Goal: Information Seeking & Learning: Check status

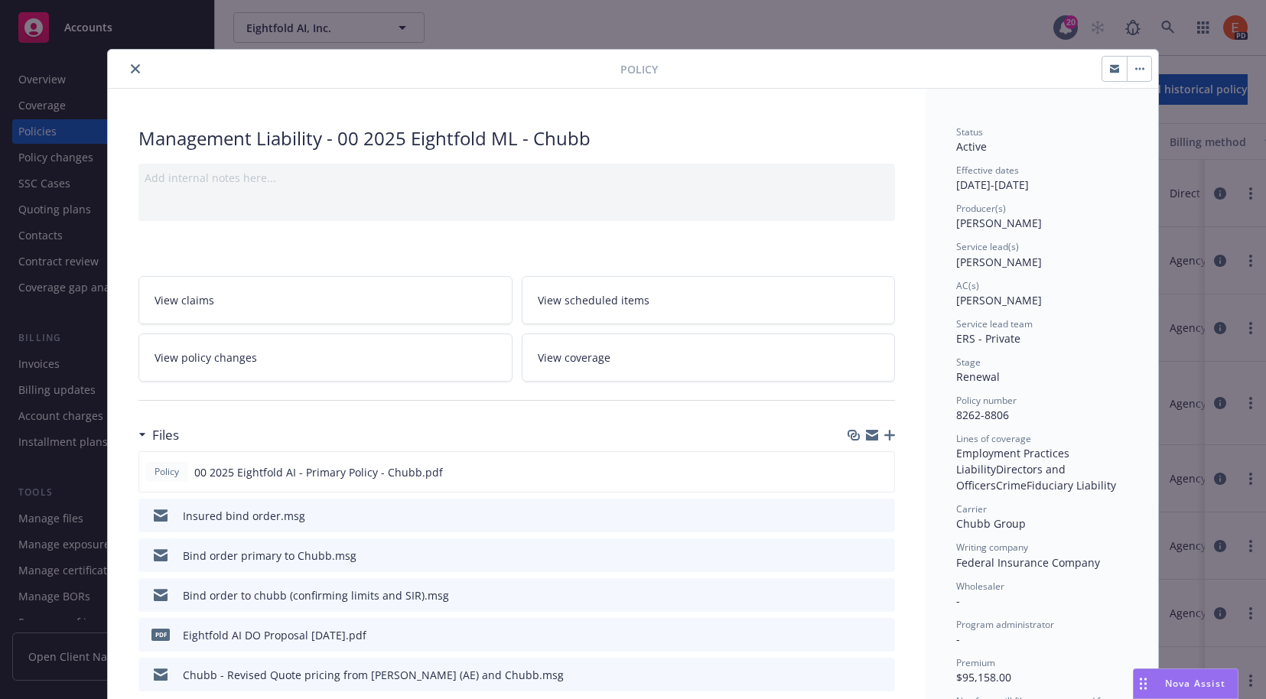
click at [134, 72] on button "close" at bounding box center [135, 69] width 18 height 18
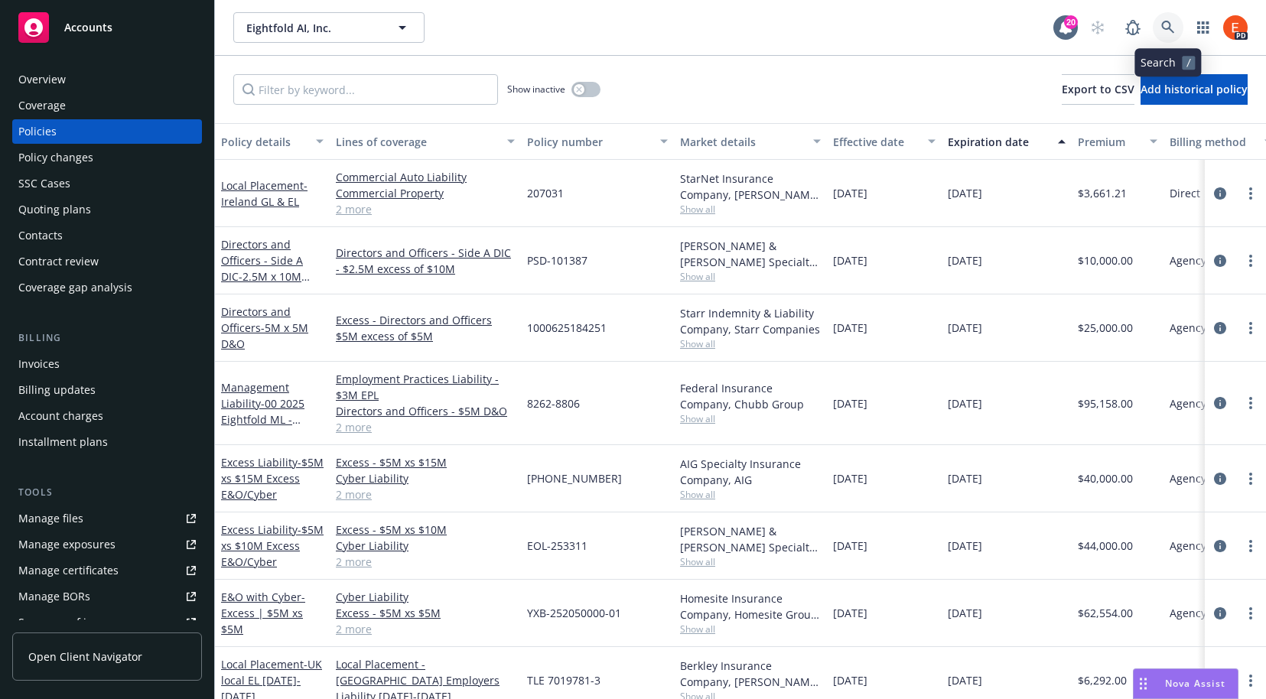
click at [1175, 24] on link at bounding box center [1168, 27] width 31 height 31
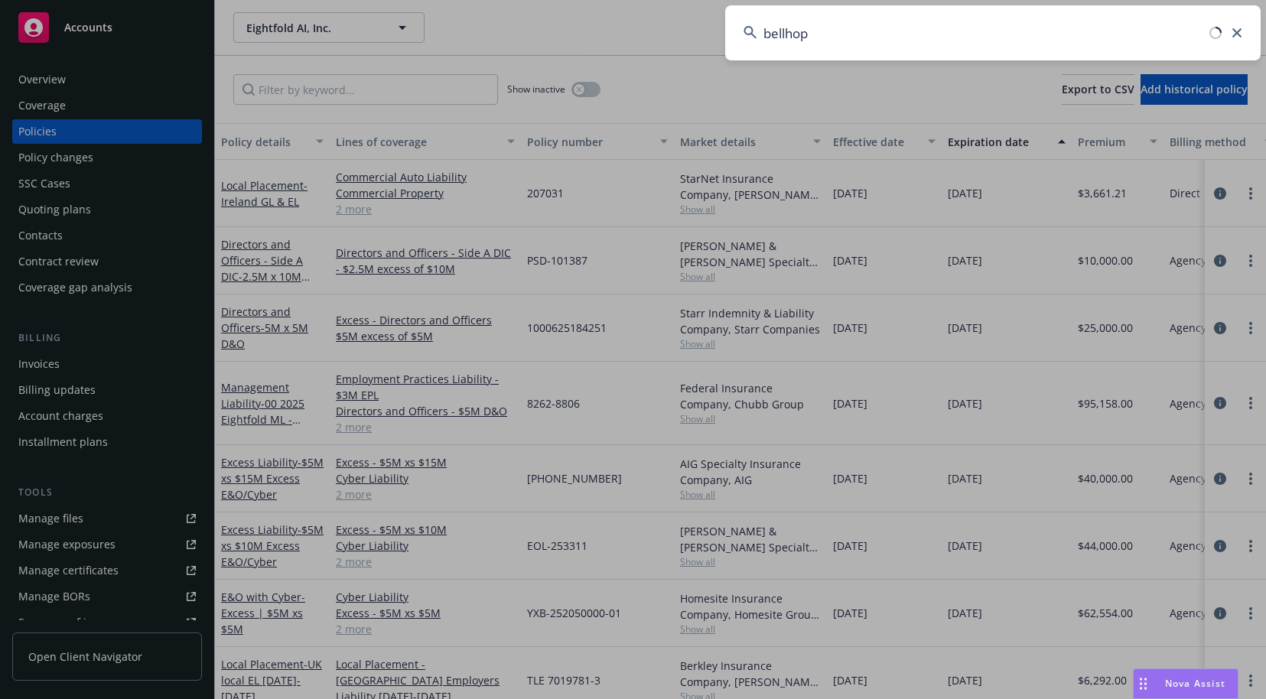
type input "bellhop"
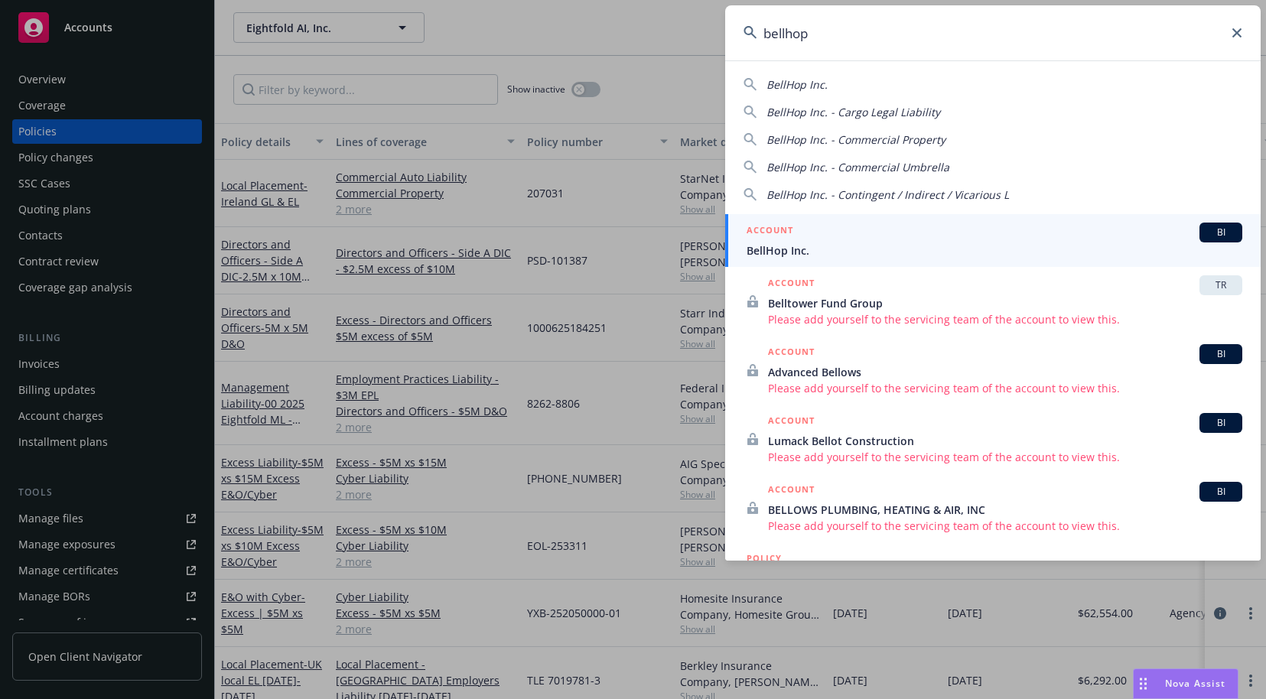
click at [870, 249] on span "BellHop Inc." at bounding box center [994, 250] width 496 height 16
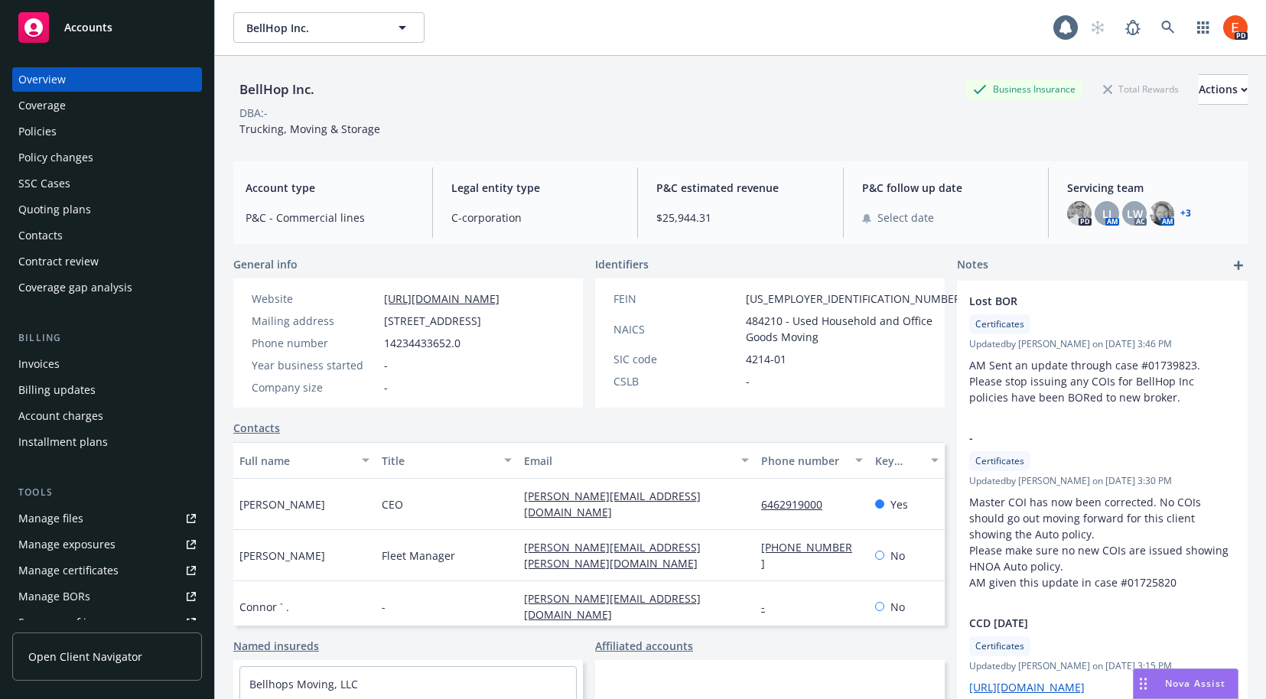
click at [39, 134] on div "Policies" at bounding box center [37, 131] width 38 height 24
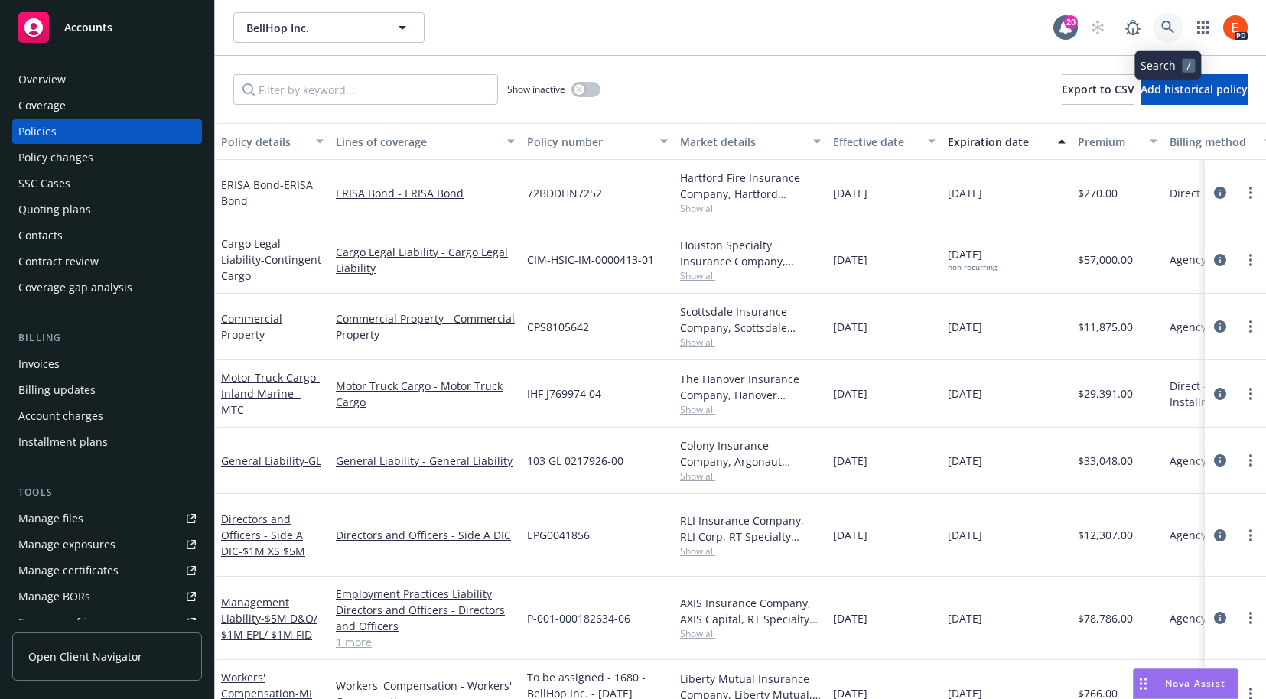
click at [1162, 26] on icon at bounding box center [1167, 27] width 13 height 13
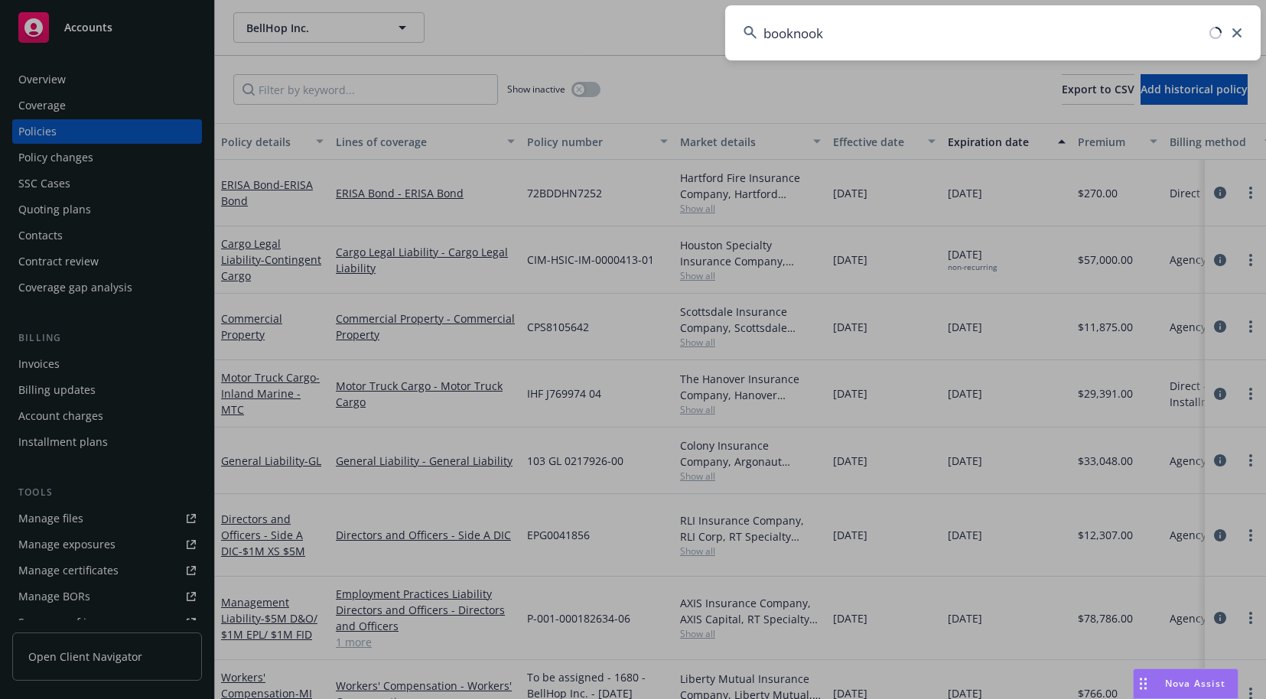
type input "booknook"
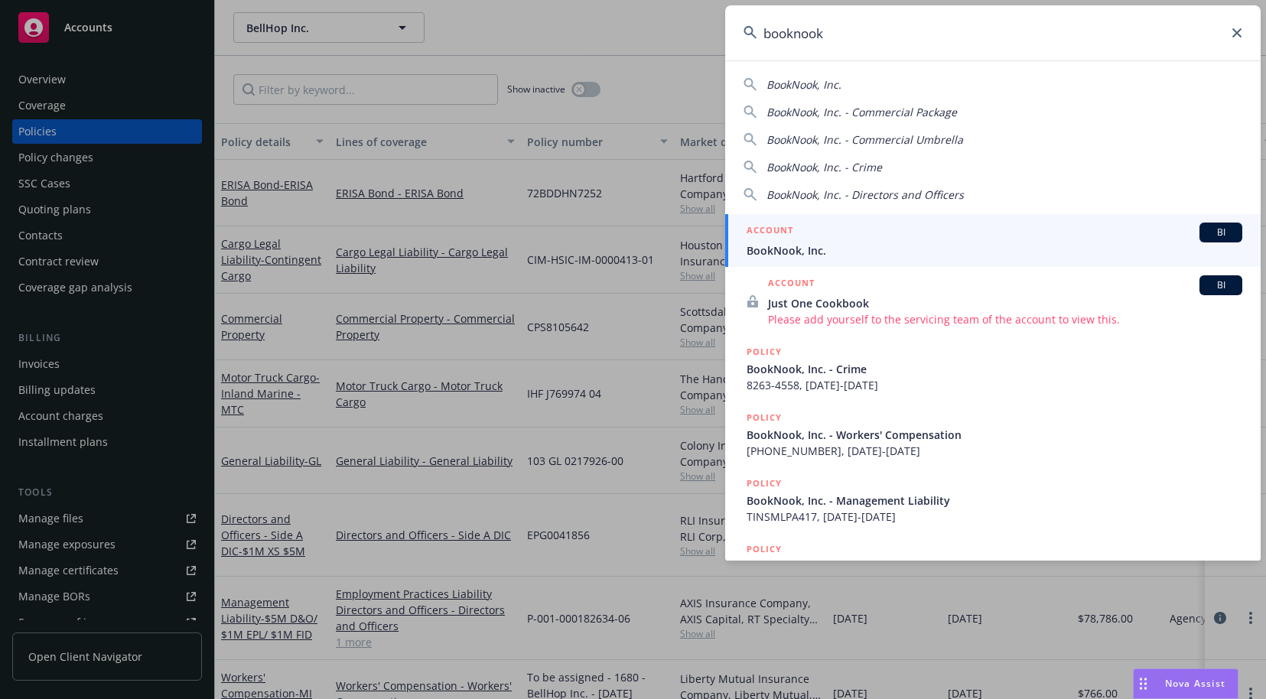
click at [830, 241] on div "ACCOUNT BI" at bounding box center [994, 233] width 496 height 20
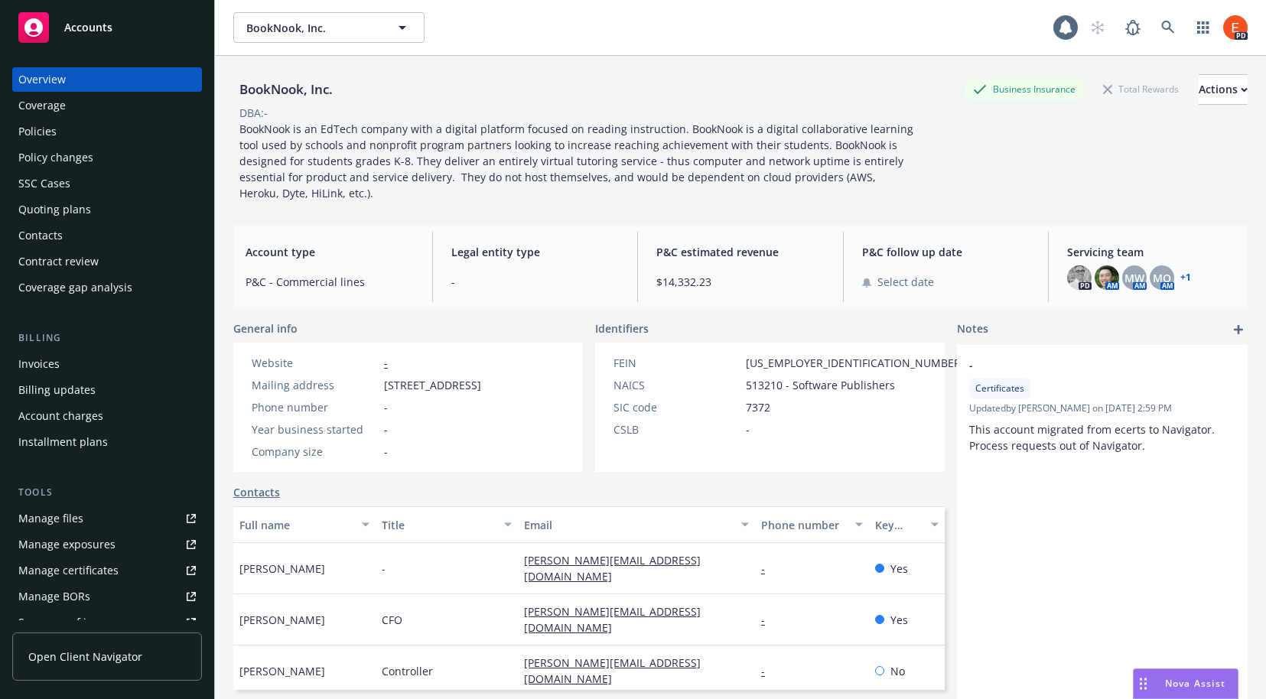
click at [42, 132] on div "Policies" at bounding box center [37, 131] width 38 height 24
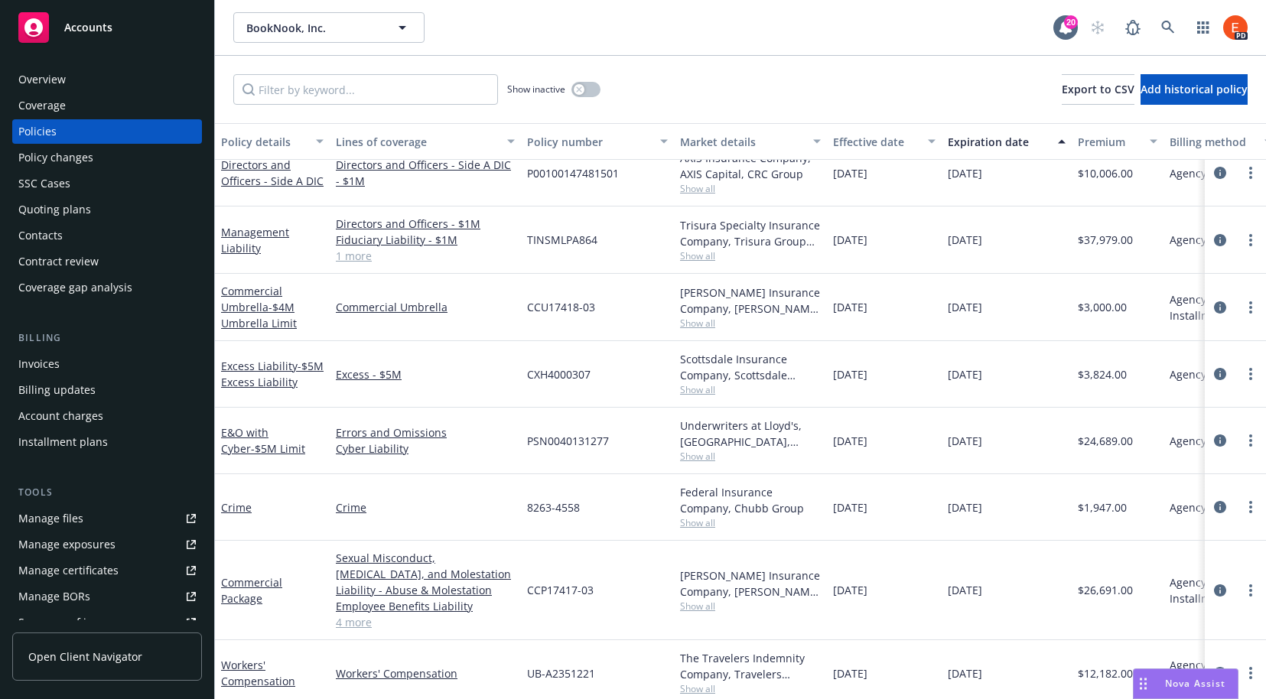
scroll to position [106, 0]
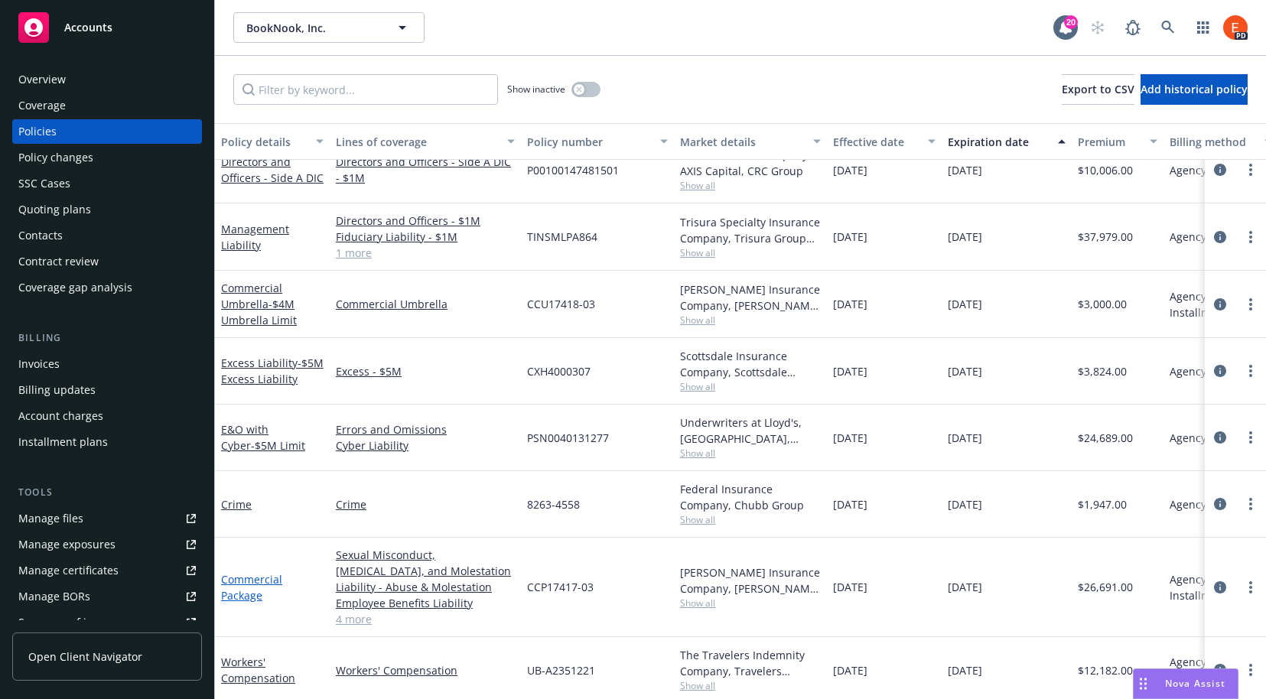
click at [238, 581] on link "Commercial Package" at bounding box center [251, 587] width 61 height 31
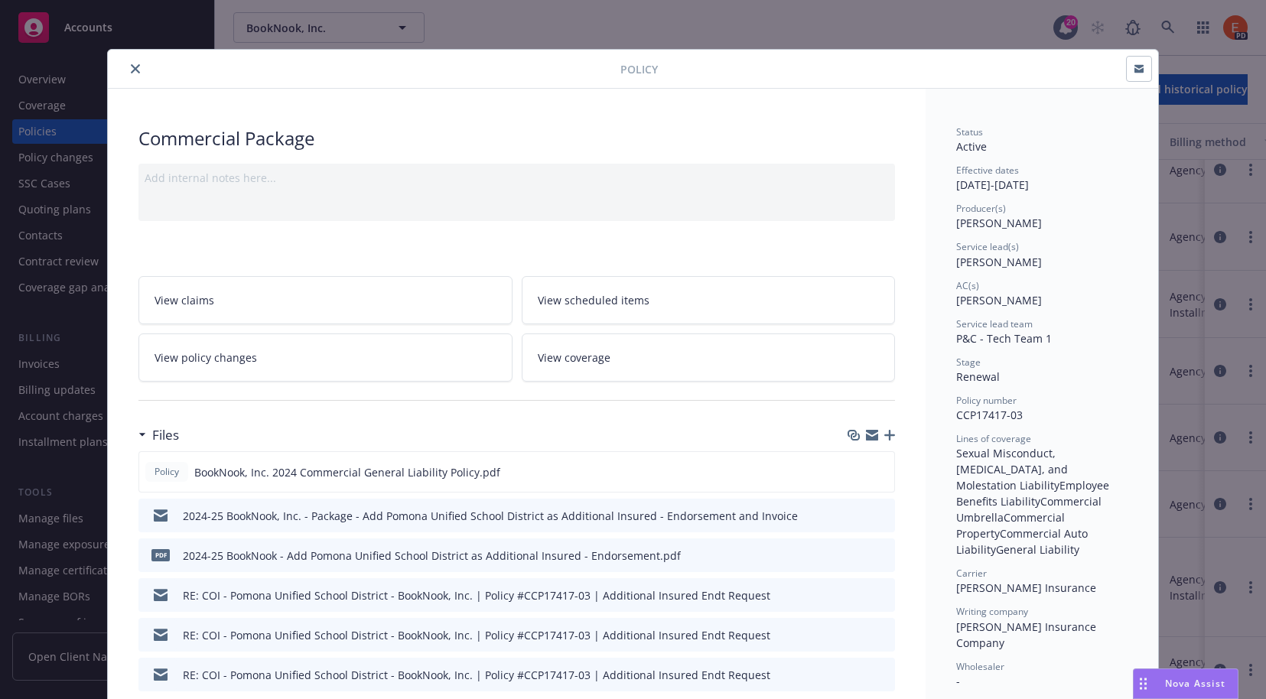
click at [873, 519] on icon "preview file" at bounding box center [880, 514] width 14 height 11
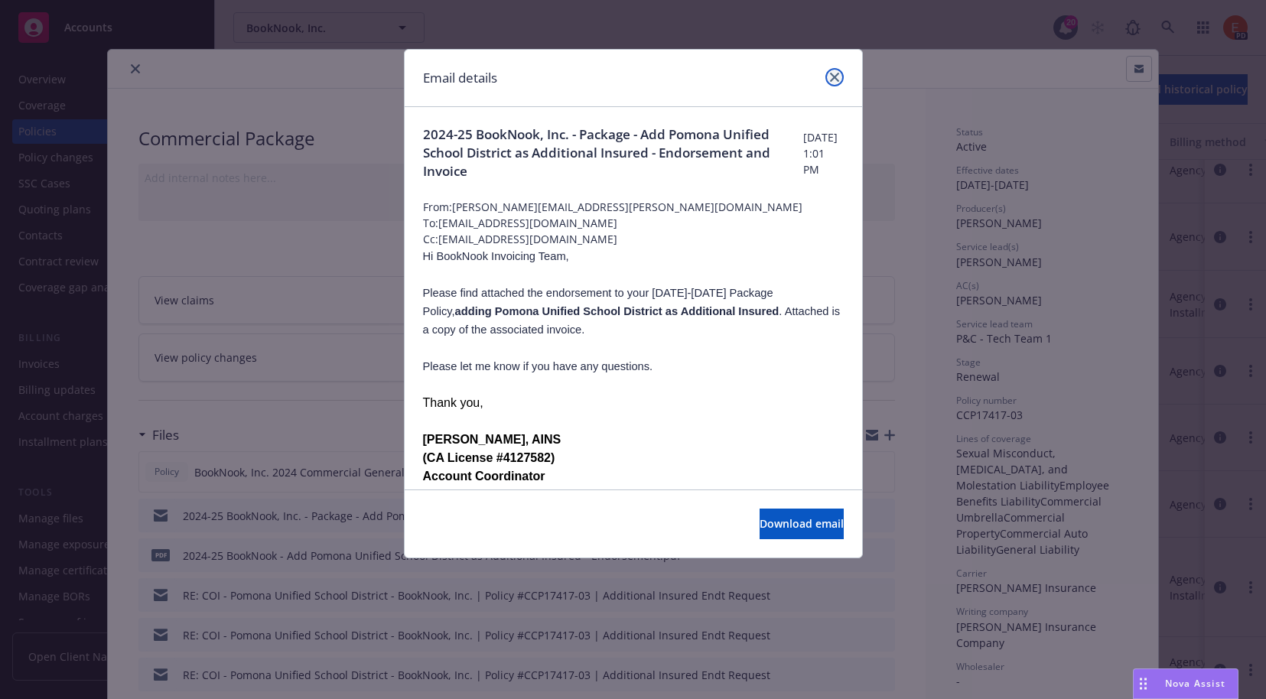
click at [837, 79] on icon "close" at bounding box center [834, 77] width 9 height 9
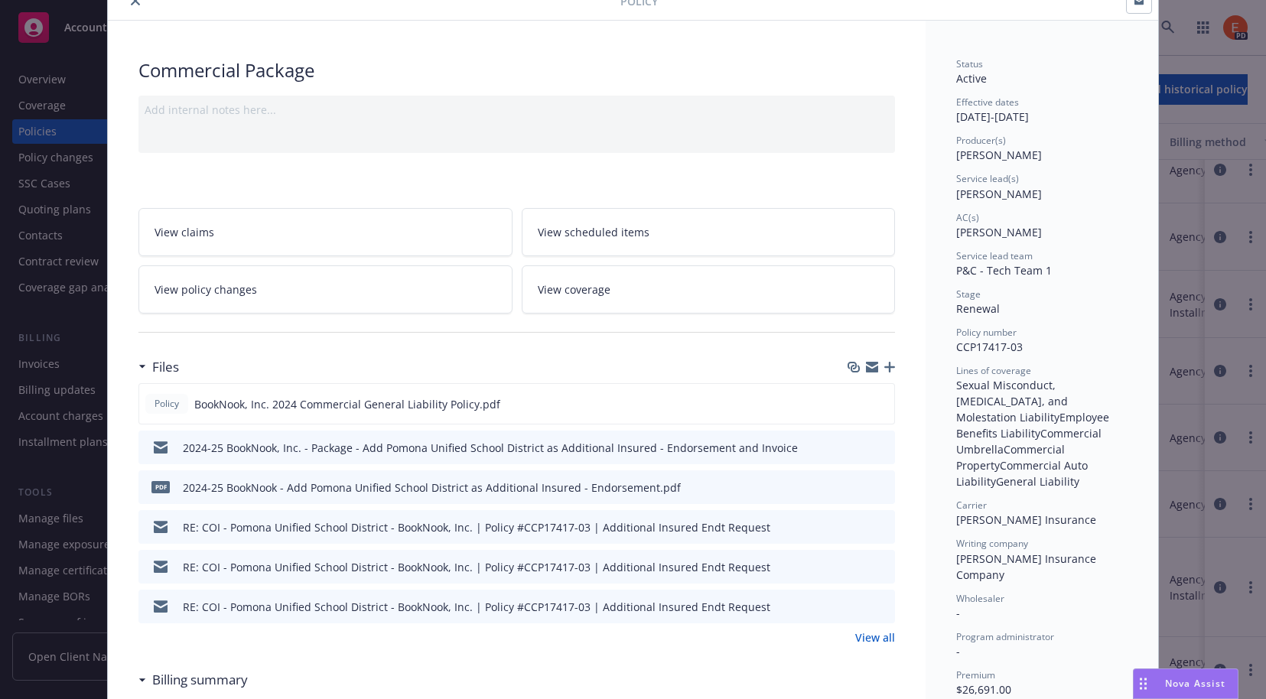
scroll to position [72, 0]
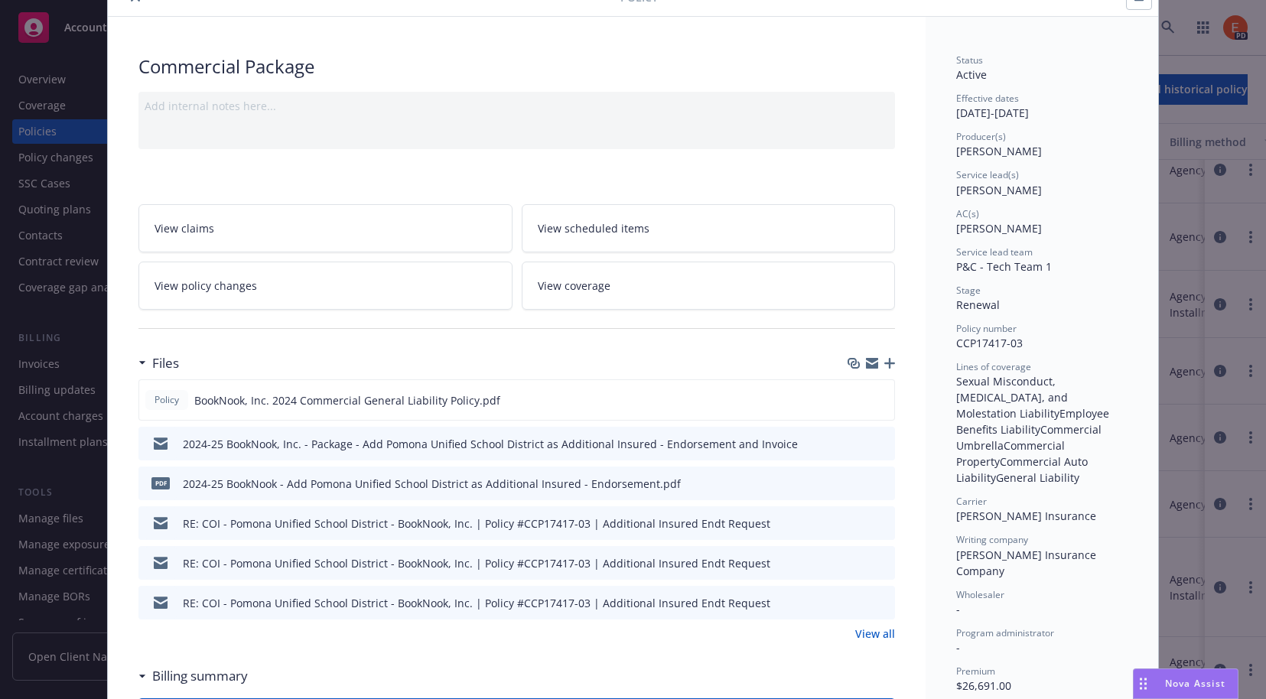
click at [861, 634] on link "View all" at bounding box center [875, 634] width 40 height 16
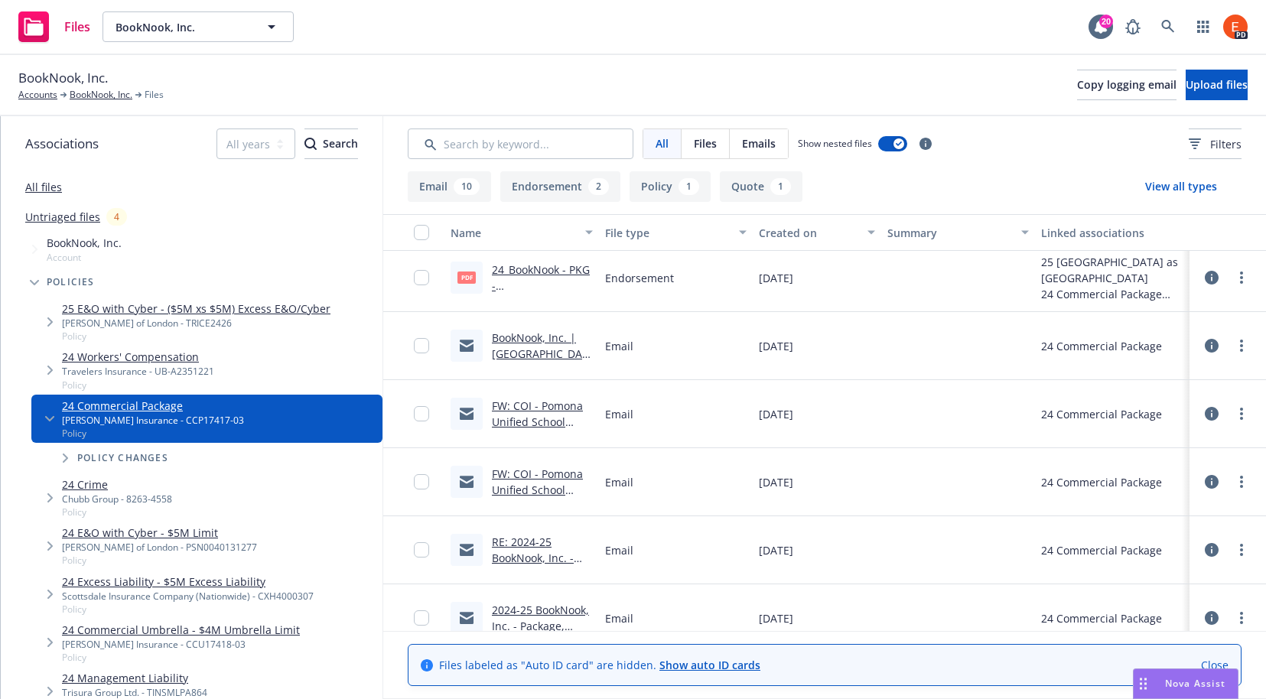
scroll to position [567, 0]
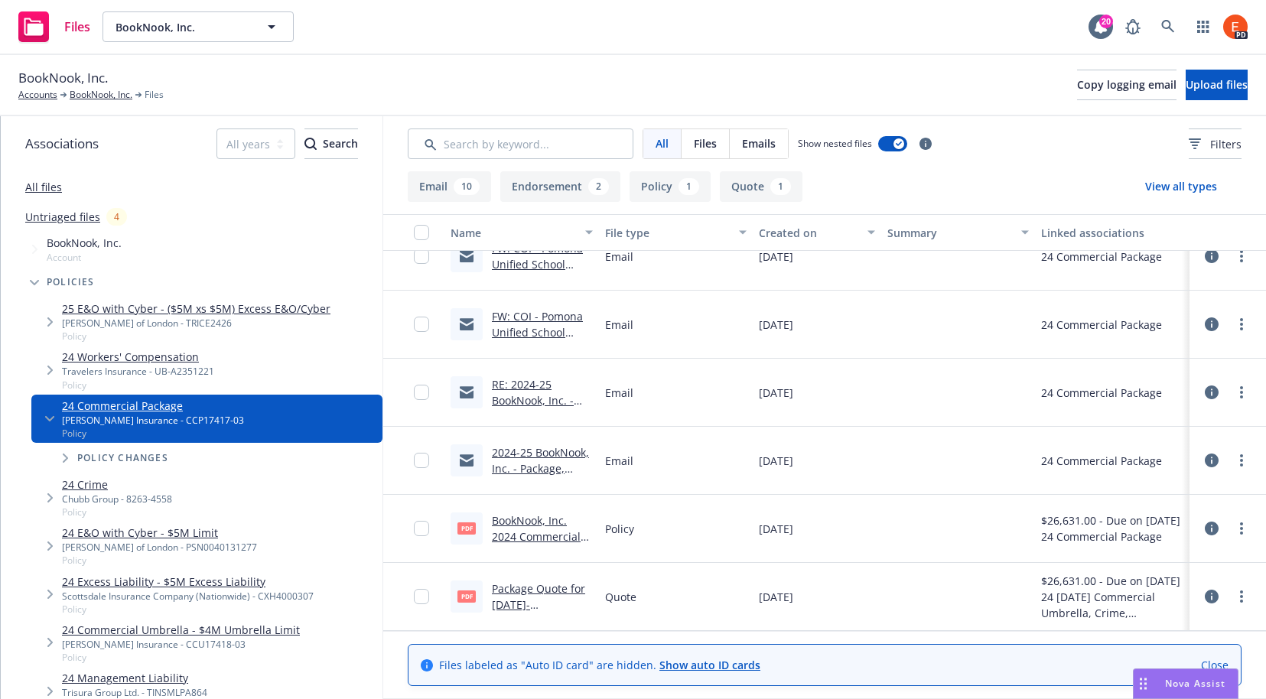
click at [533, 454] on link "2024-25 BookNook, Inc. - Package, Umbrella, Workers' Compensation, Crime, E&O -…" at bounding box center [541, 500] width 98 height 111
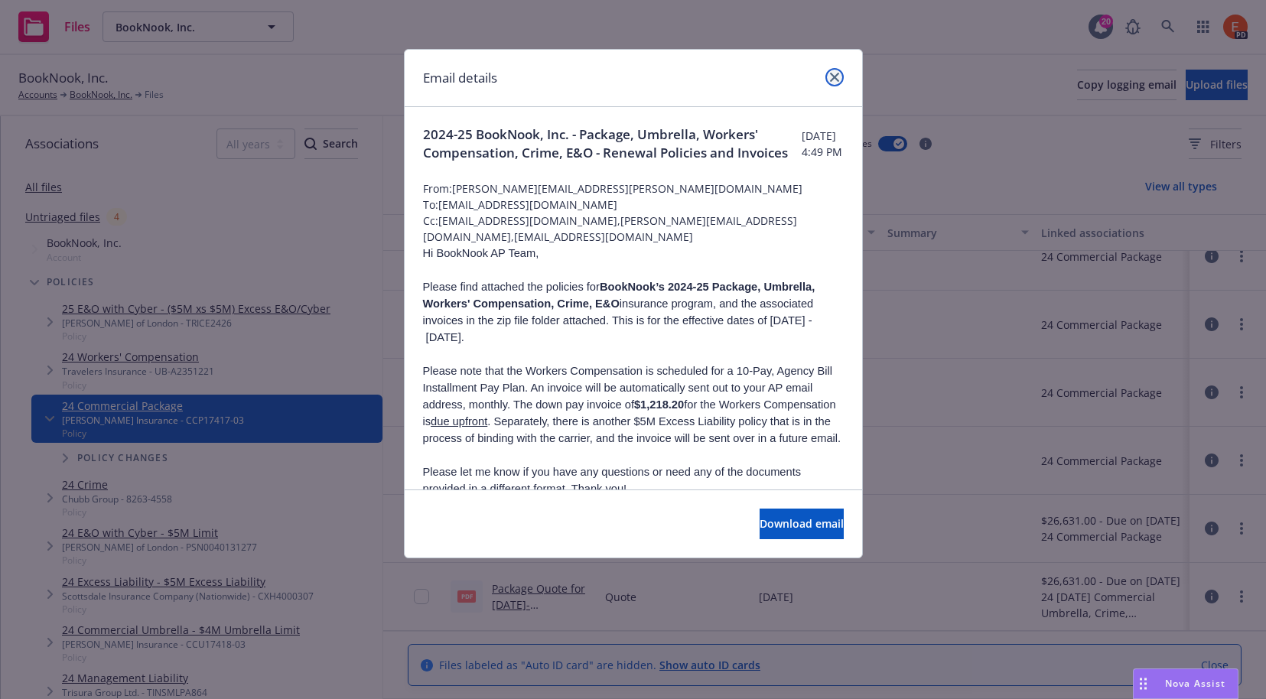
click at [834, 79] on icon "close" at bounding box center [834, 77] width 9 height 9
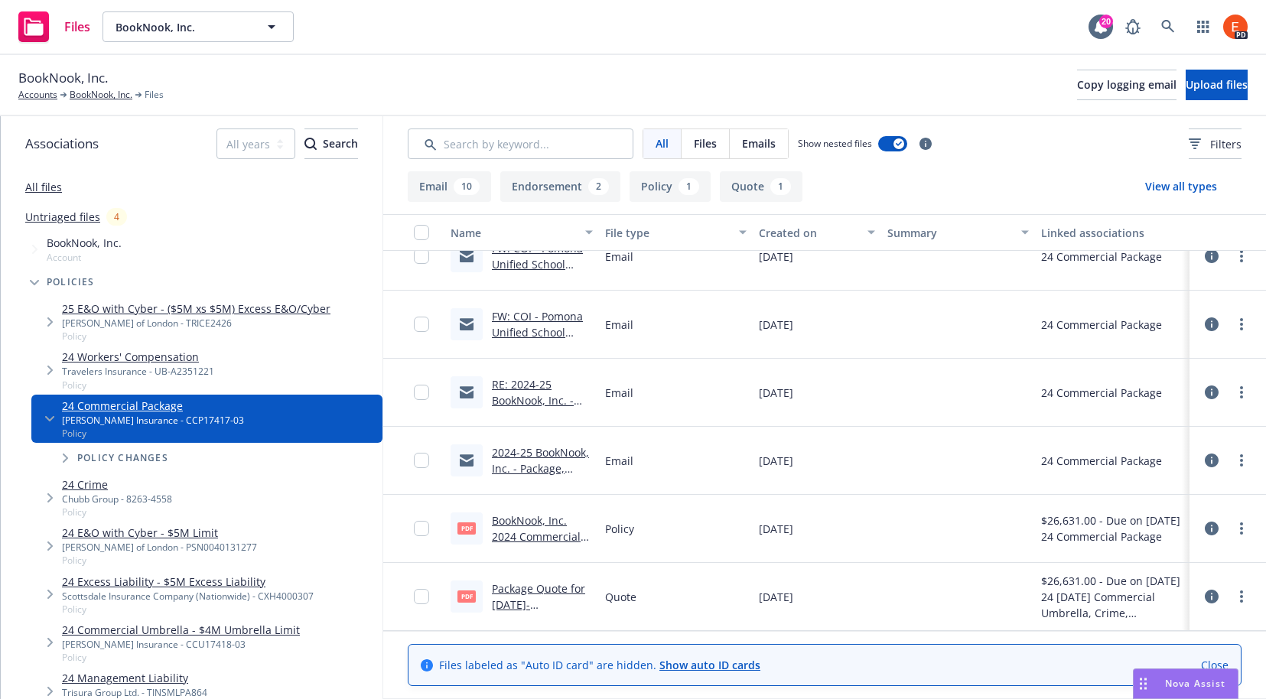
click at [820, 74] on div "BookNook, Inc. Accounts BookNook, Inc. Files Copy logging email Upload files" at bounding box center [632, 85] width 1229 height 34
click at [92, 96] on link "BookNook, Inc." at bounding box center [101, 95] width 63 height 14
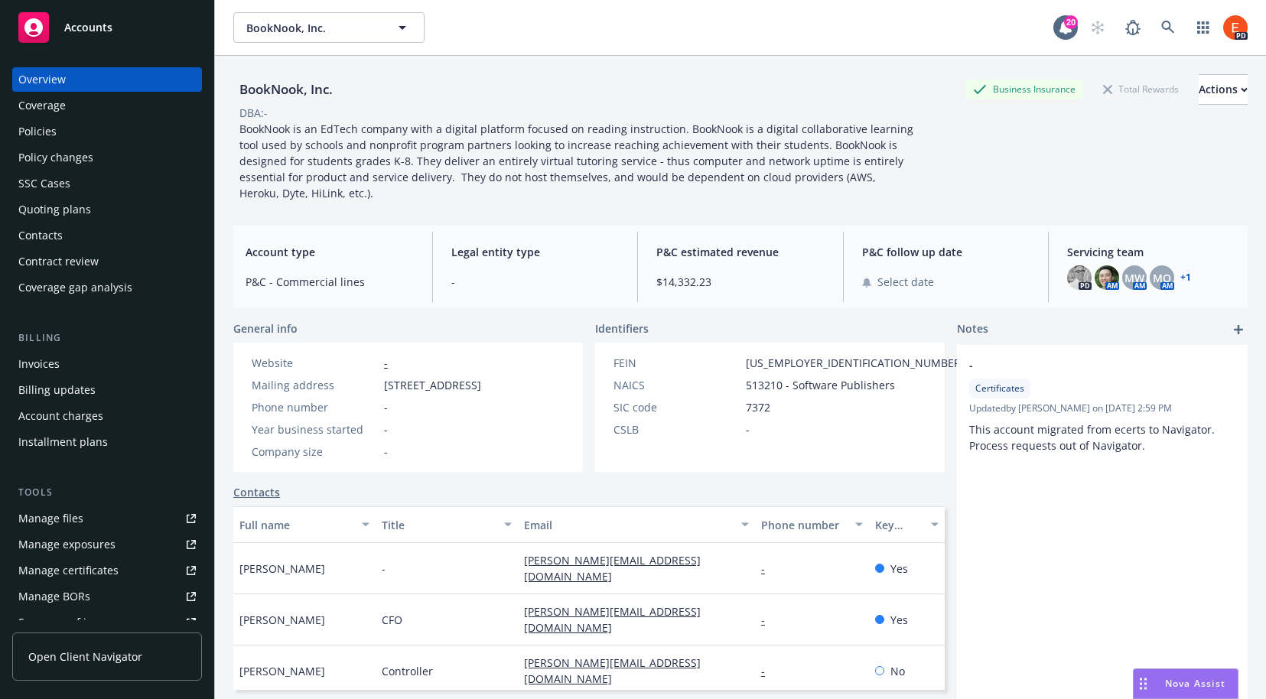
click at [46, 132] on div "Policies" at bounding box center [37, 131] width 38 height 24
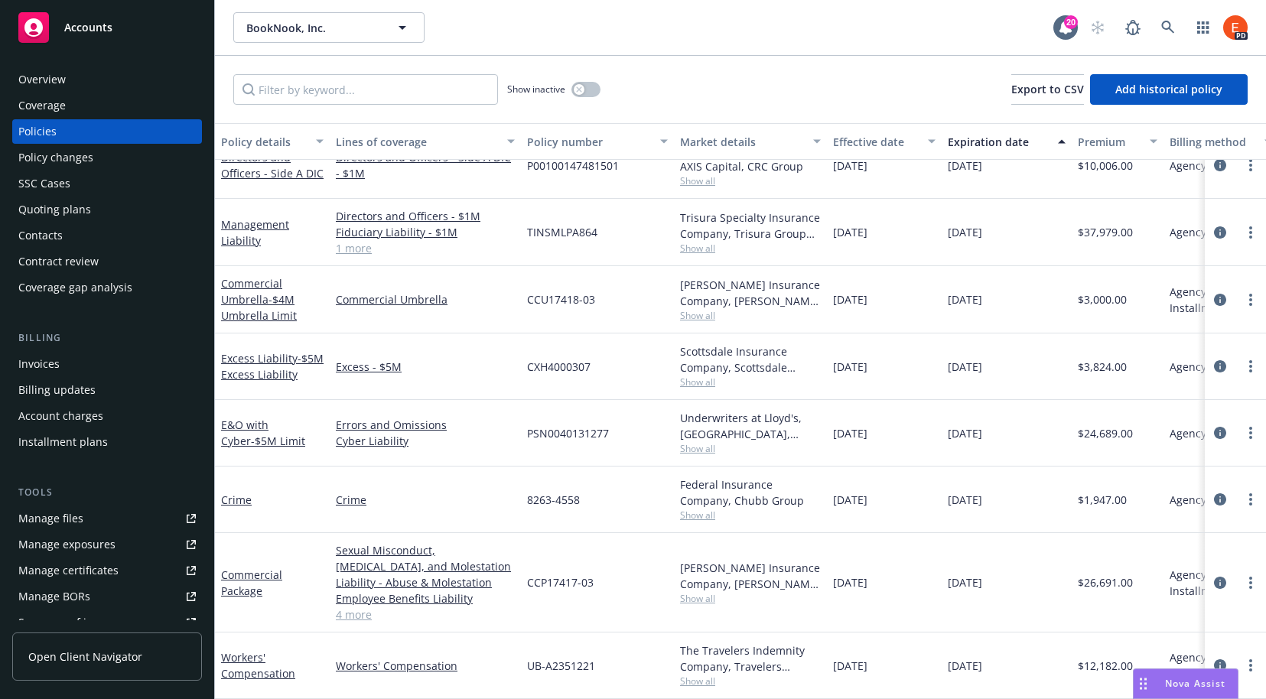
scroll to position [100, 0]
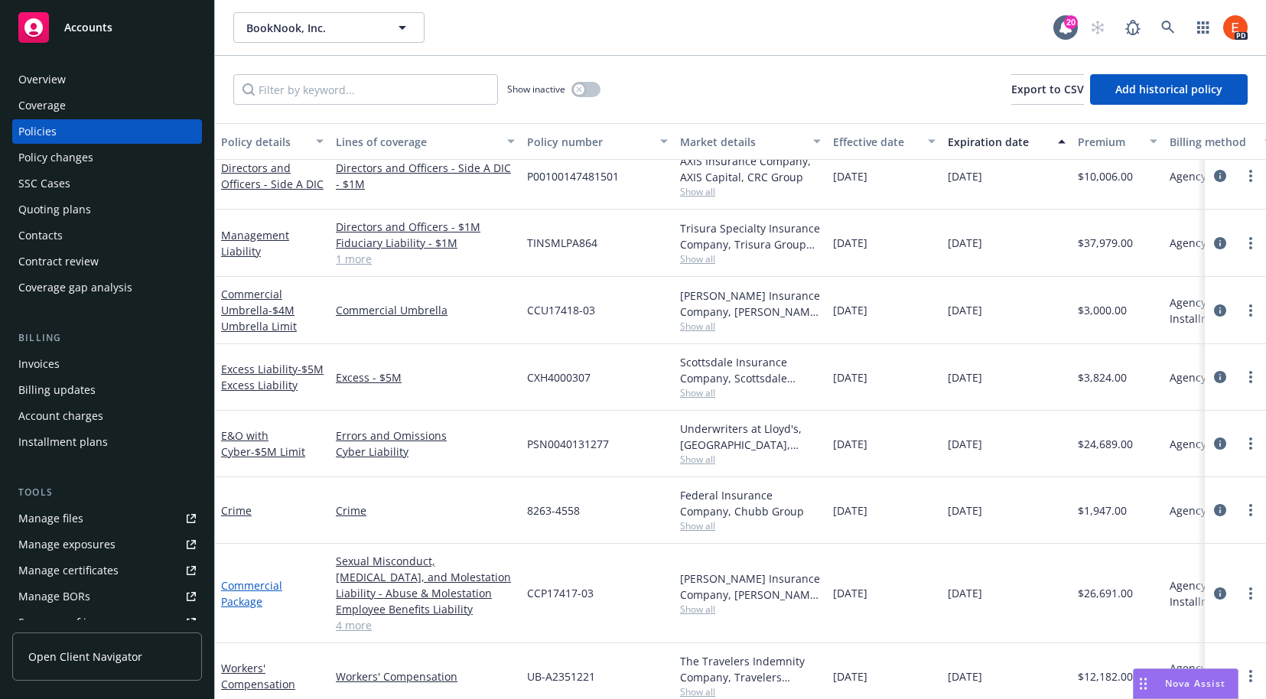
click at [241, 586] on link "Commercial Package" at bounding box center [251, 593] width 61 height 31
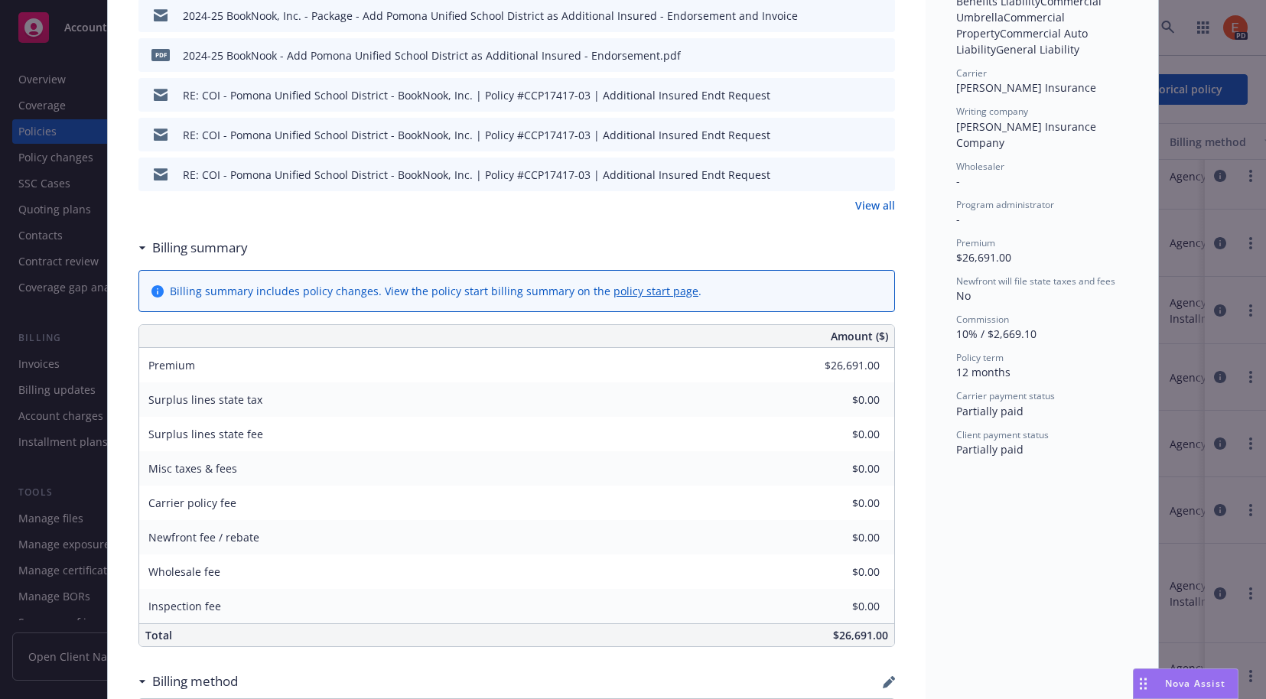
scroll to position [379, 0]
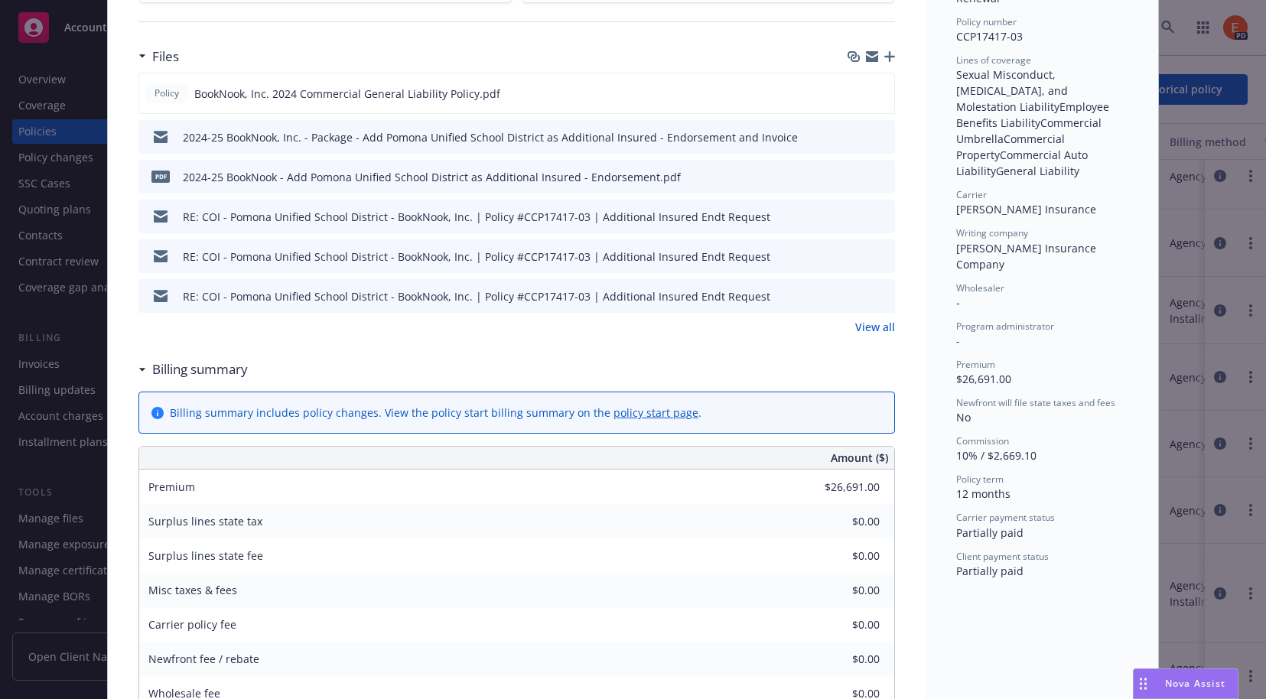
click at [875, 328] on link "View all" at bounding box center [875, 327] width 40 height 16
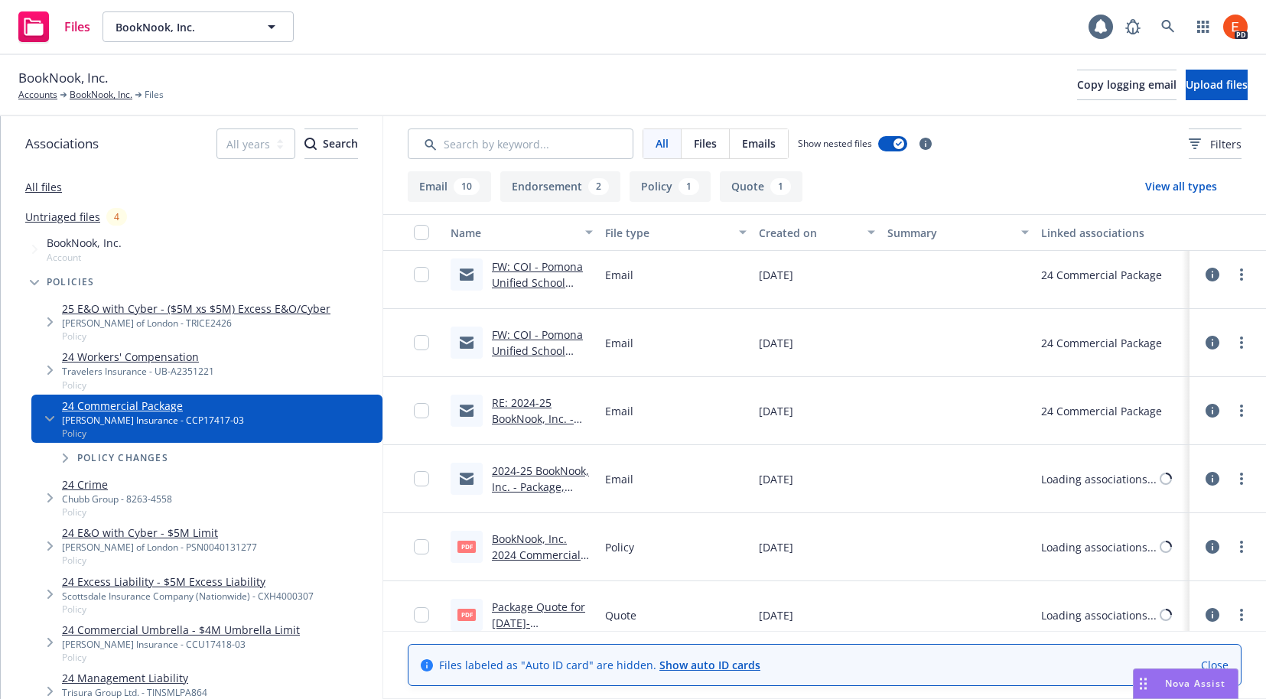
scroll to position [562, 0]
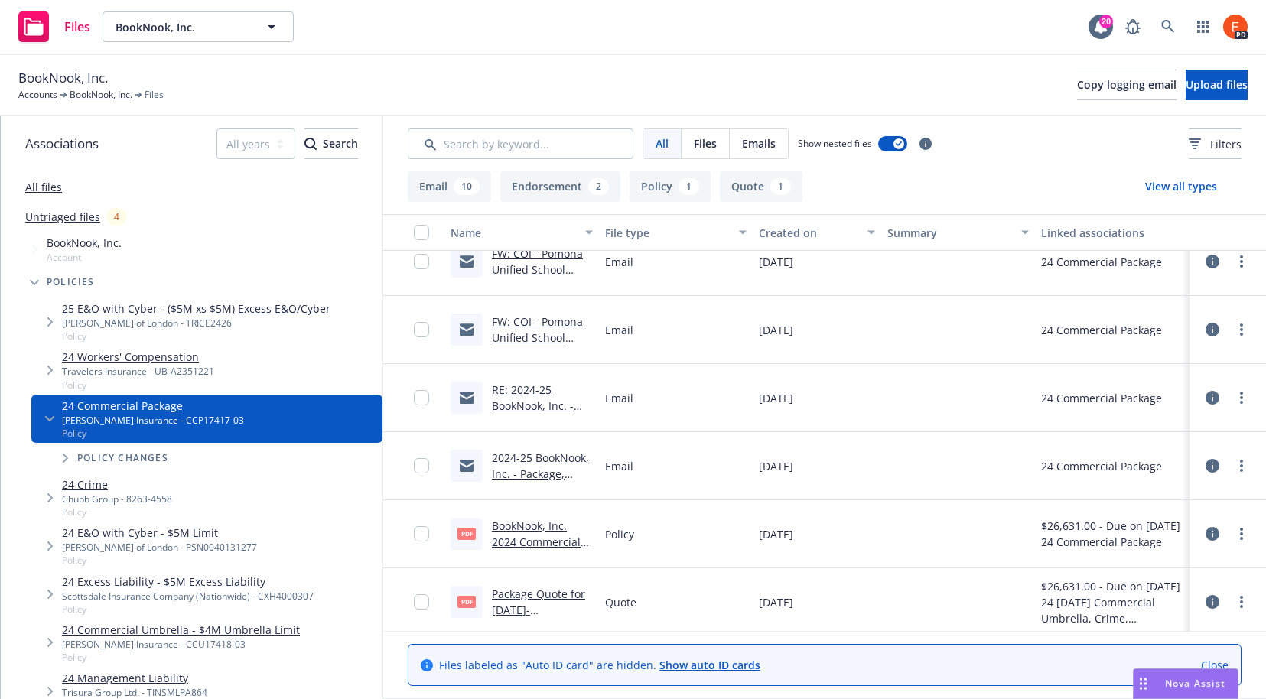
click at [530, 534] on link "BookNook, Inc. 2024 Commercial General Liability Policy.pdf" at bounding box center [536, 550] width 89 height 63
click at [91, 93] on link "BookNook, Inc." at bounding box center [101, 95] width 63 height 14
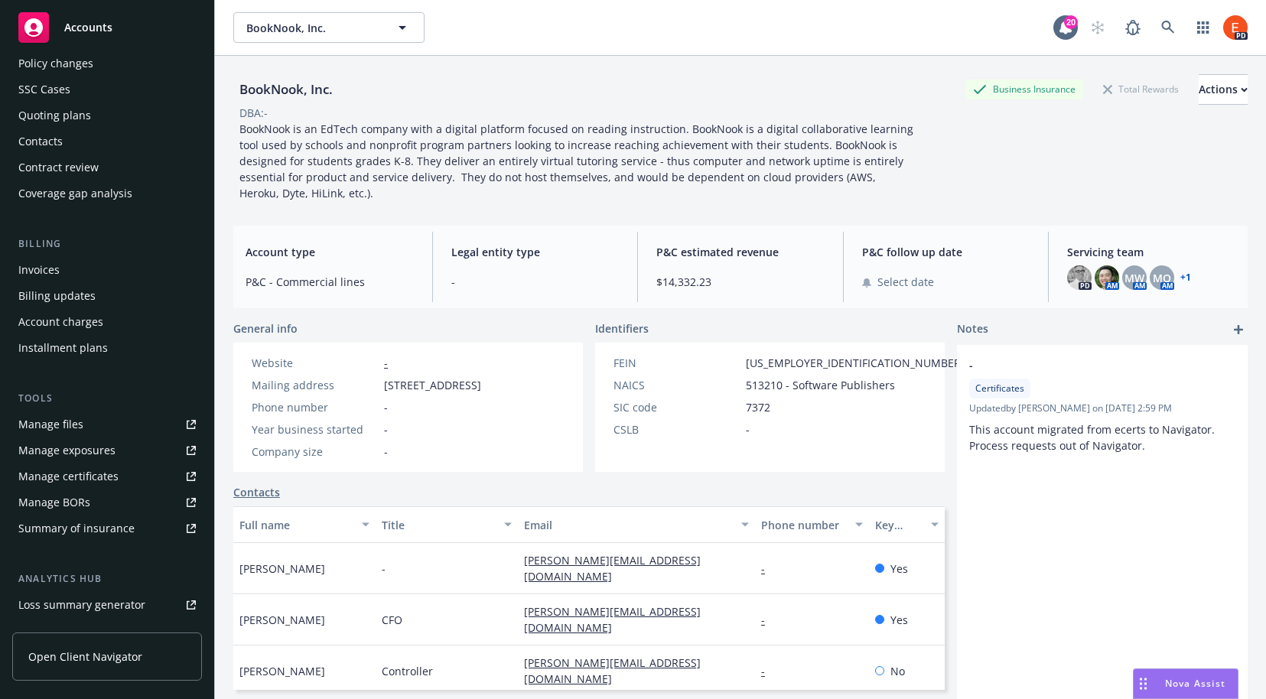
scroll to position [72, 0]
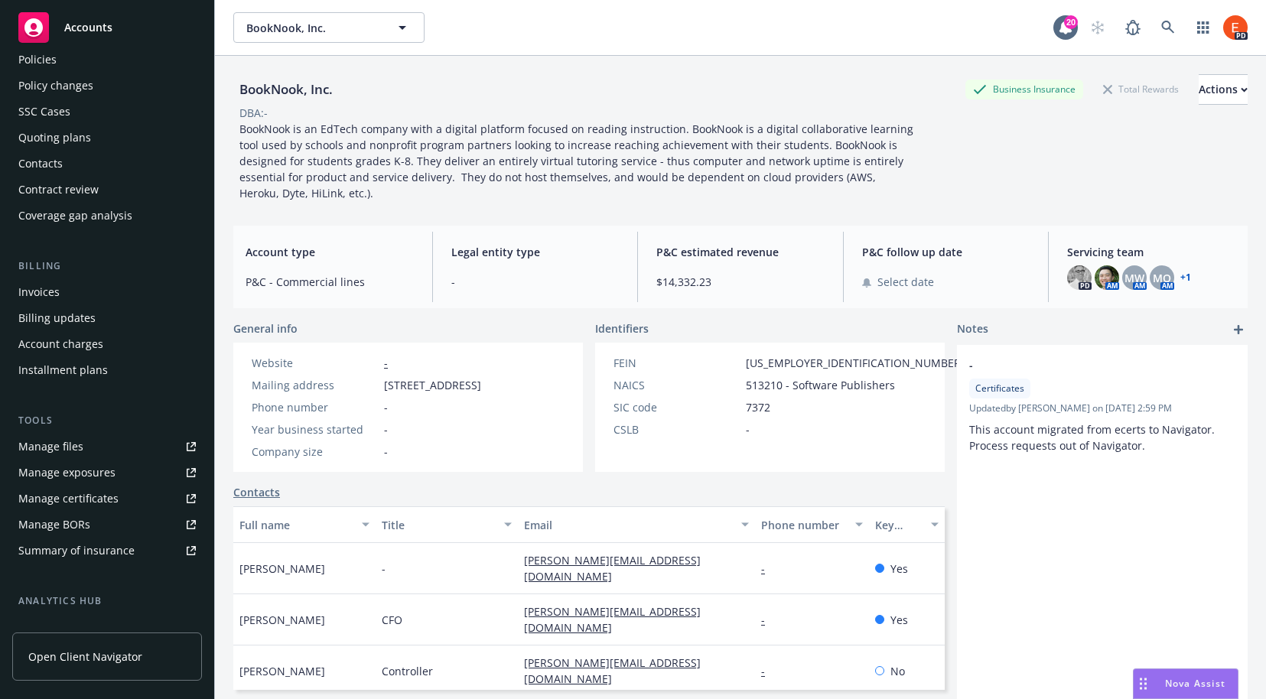
click at [51, 144] on div "Quoting plans" at bounding box center [54, 137] width 73 height 24
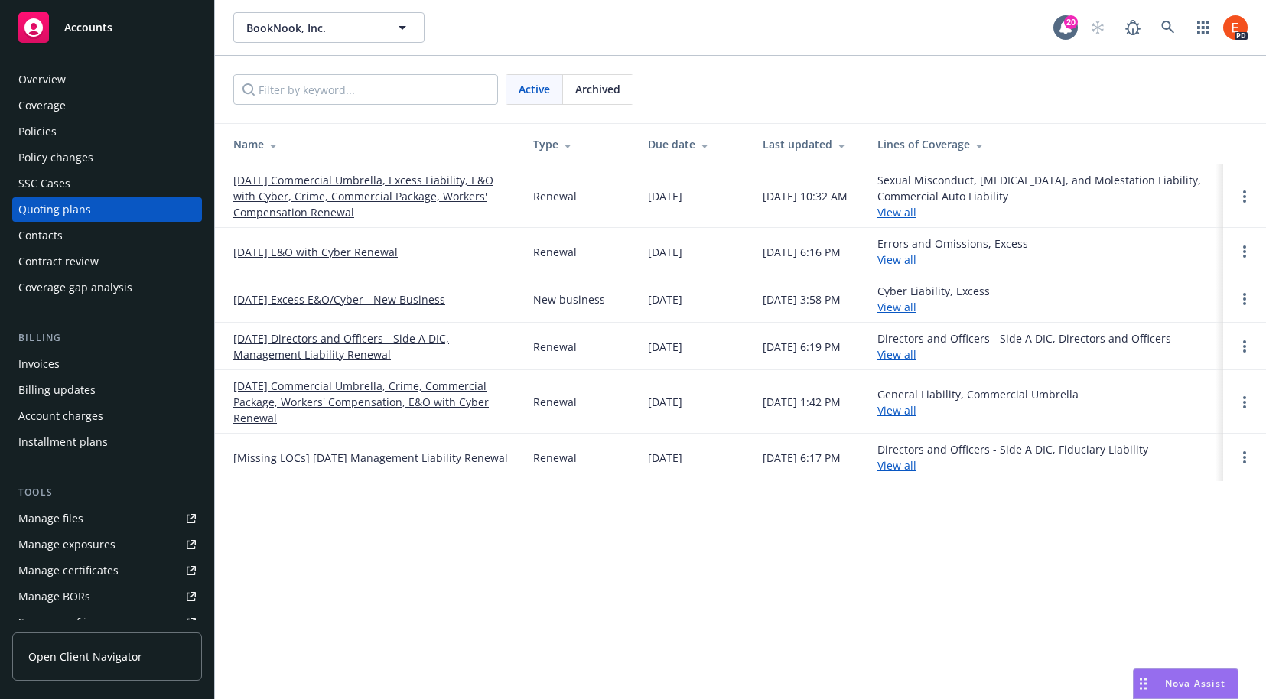
click at [359, 389] on link "[DATE] Commercial Umbrella, Crime, Commercial Package, Workers' Compensation, E…" at bounding box center [370, 402] width 275 height 48
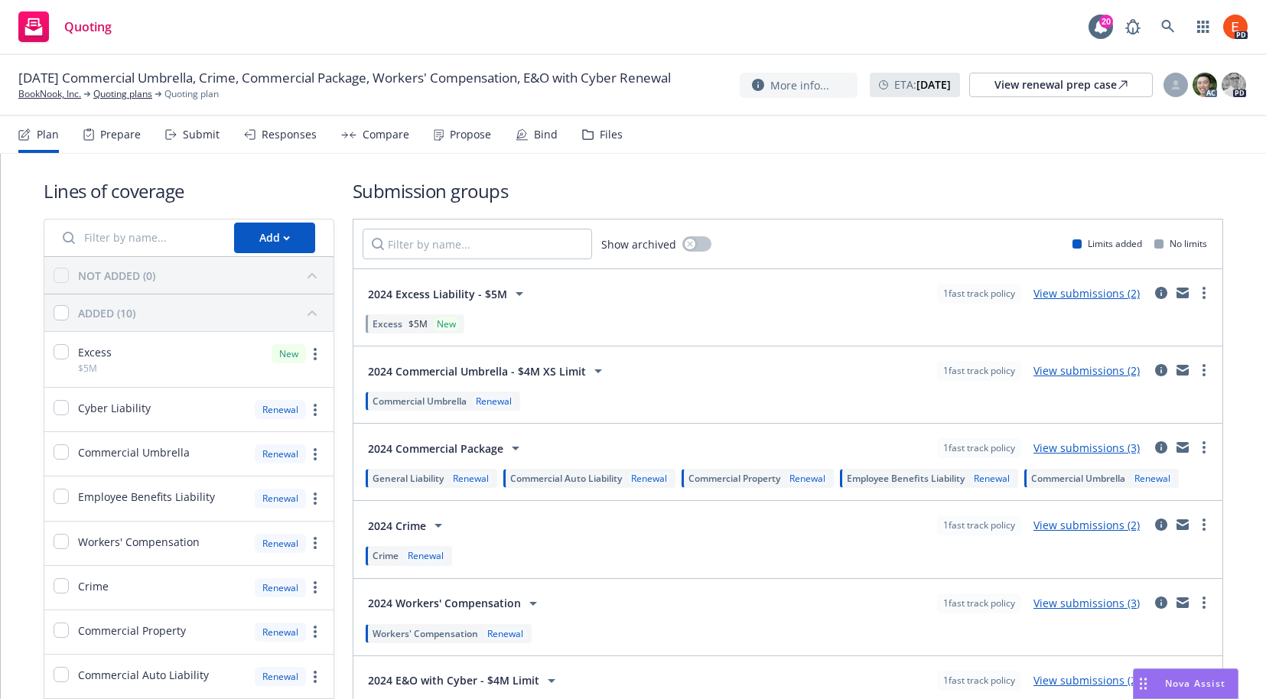
click at [528, 134] on div "Bind" at bounding box center [536, 134] width 42 height 37
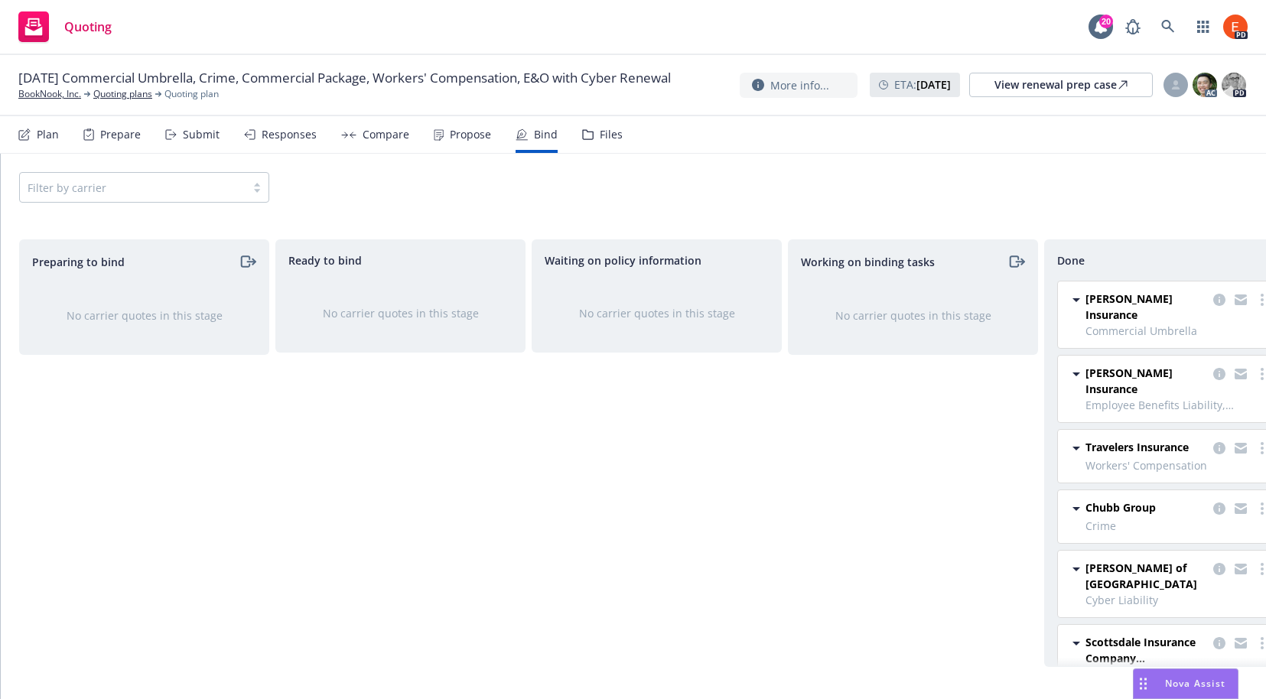
click at [1121, 365] on span "[PERSON_NAME] Insurance" at bounding box center [1146, 381] width 122 height 32
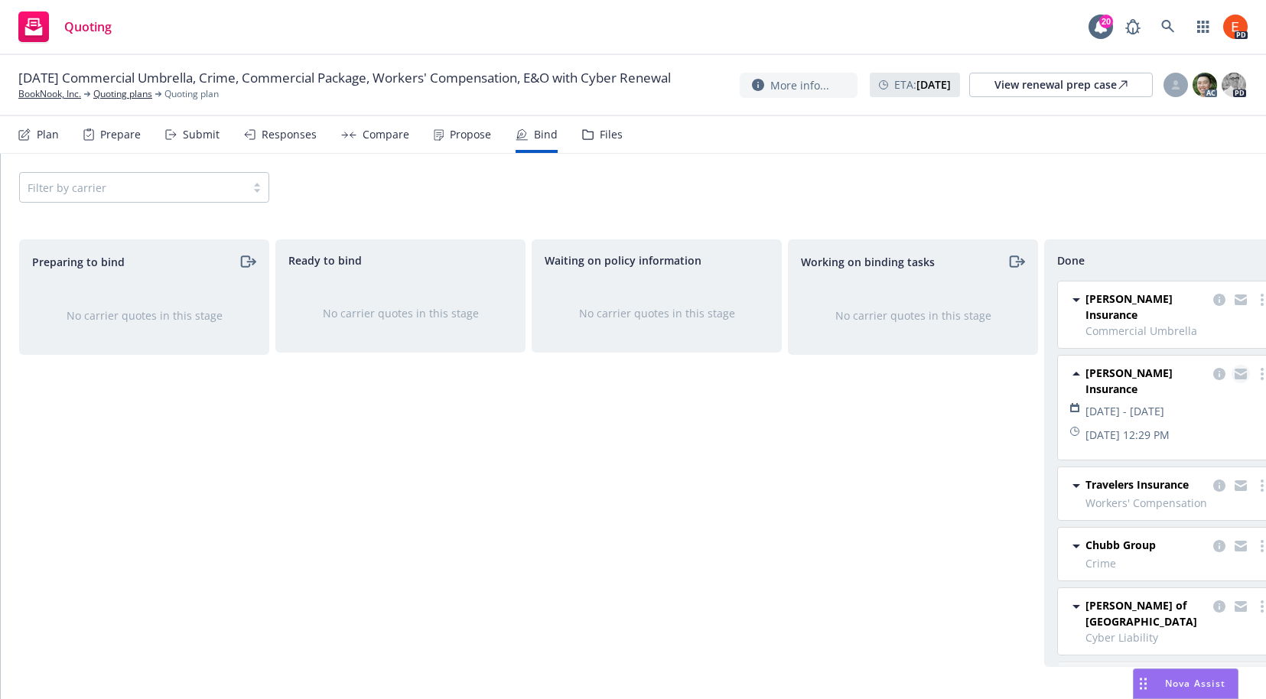
click at [1234, 369] on icon "copy logging email" at bounding box center [1240, 374] width 12 height 11
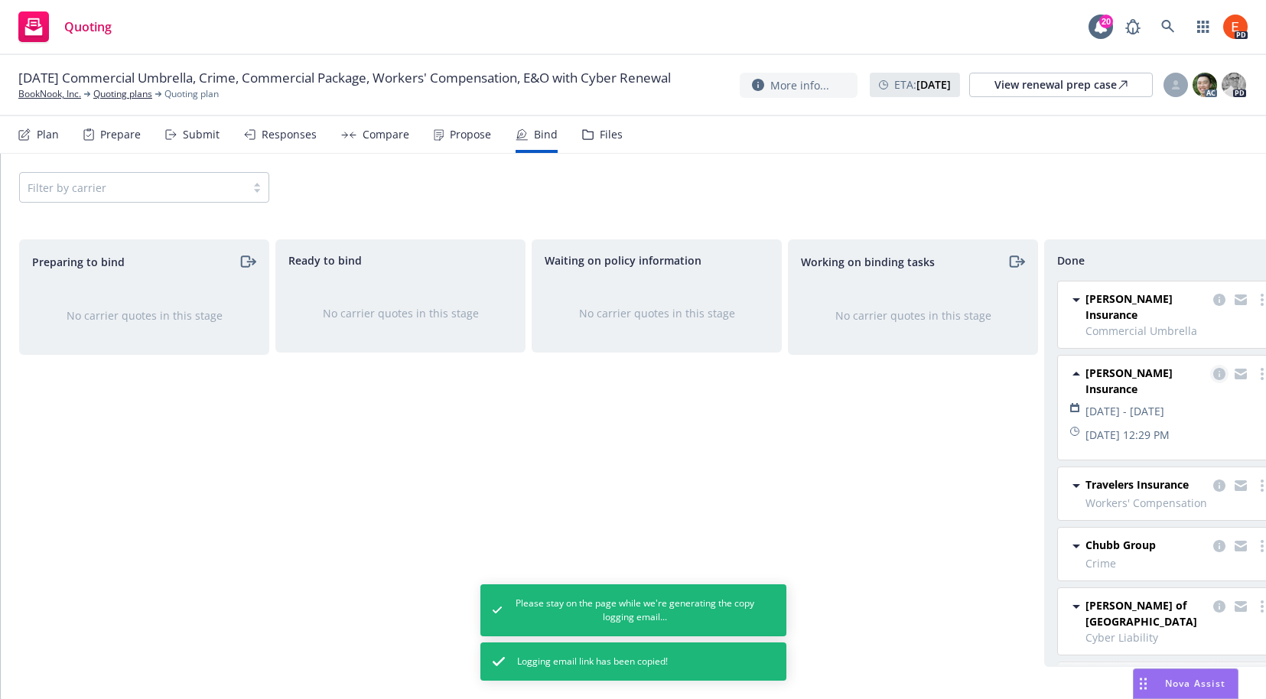
click at [1213, 368] on icon "copy logging email" at bounding box center [1219, 374] width 12 height 12
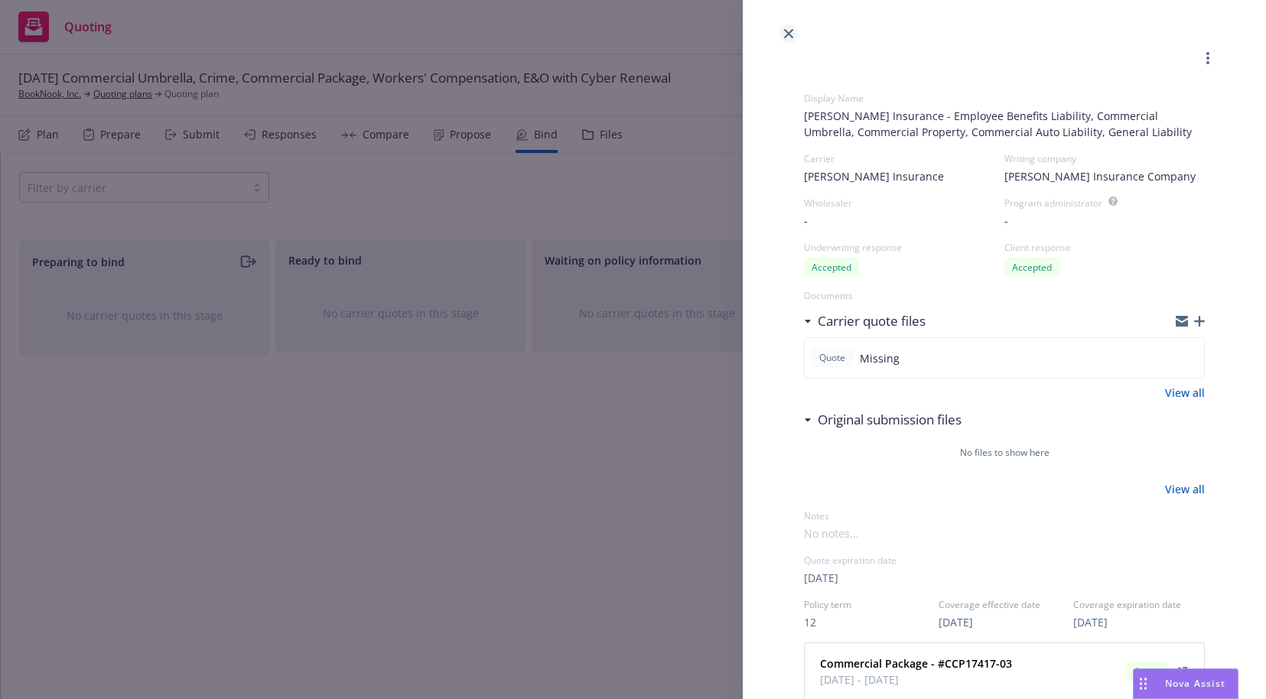
click at [789, 31] on icon "close" at bounding box center [788, 33] width 9 height 9
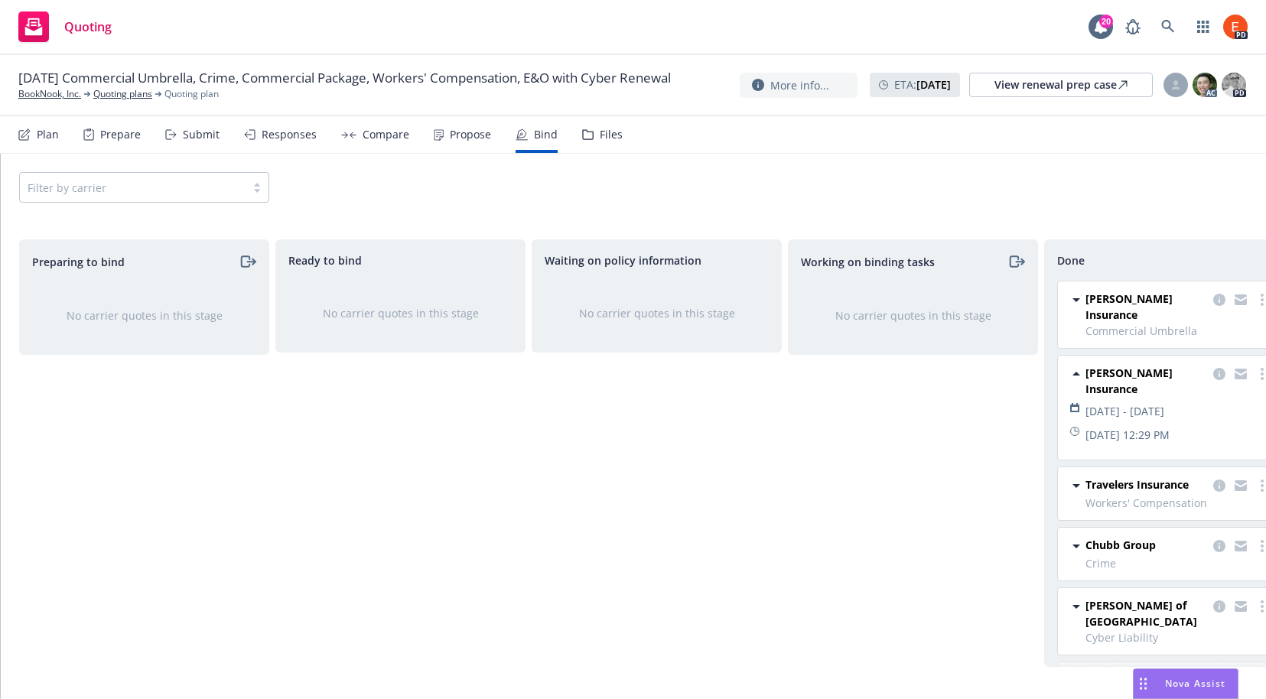
click at [606, 134] on div "Files" at bounding box center [611, 134] width 23 height 12
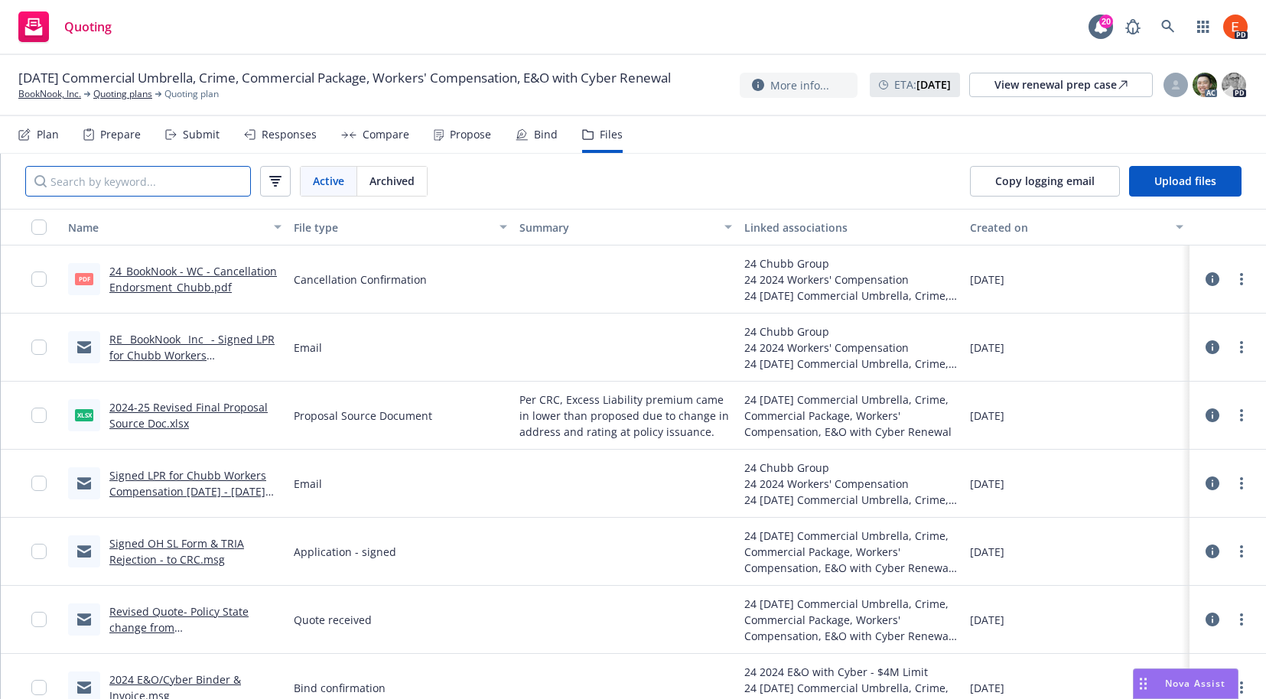
click at [185, 186] on input "Search by keyword..." at bounding box center [138, 181] width 226 height 31
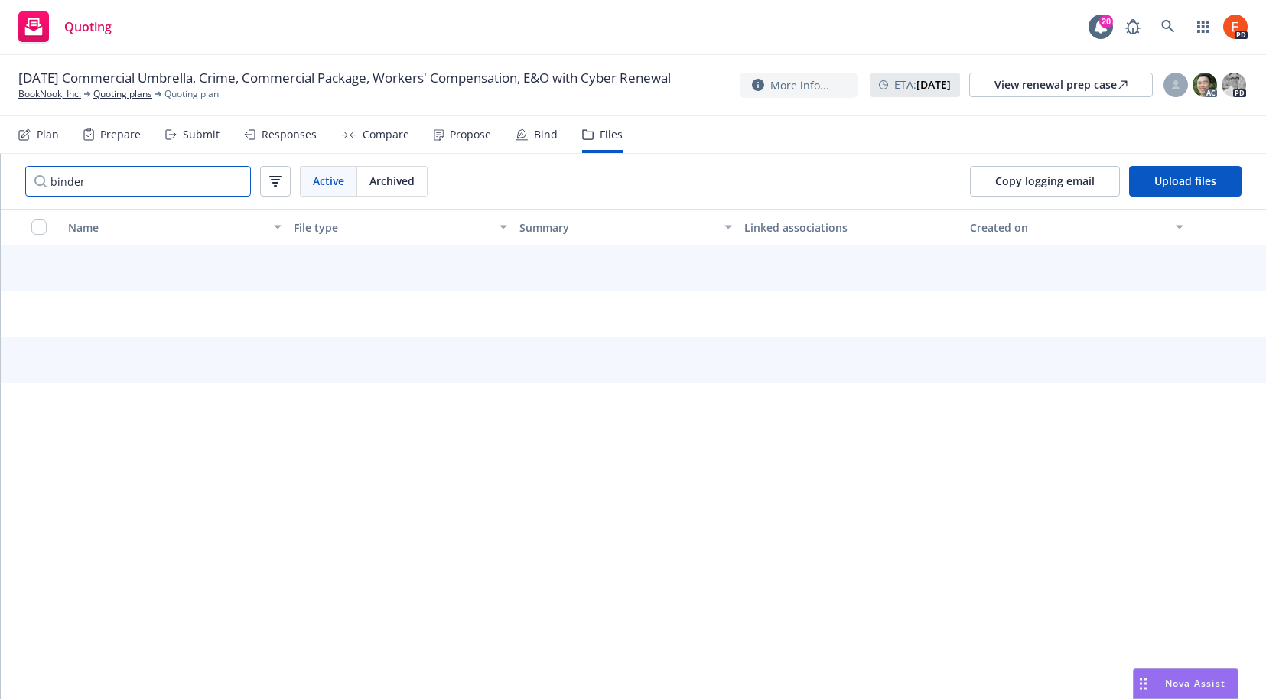
type input "binder"
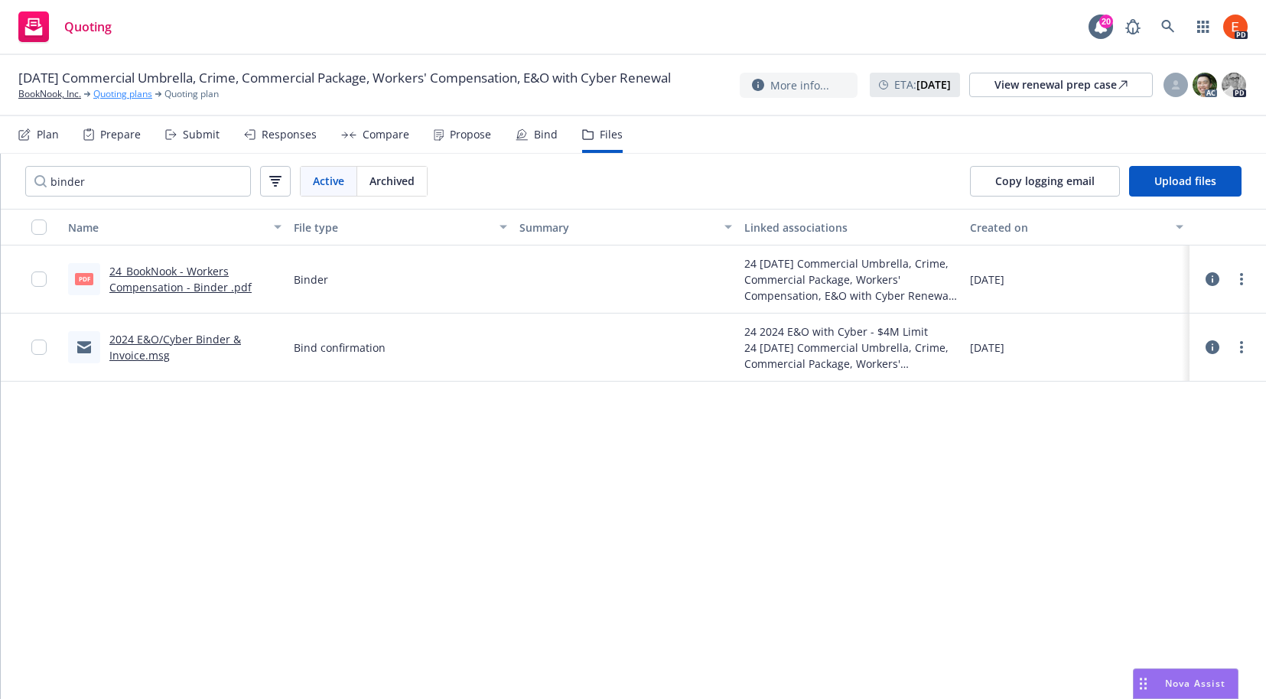
click at [128, 101] on link "Quoting plans" at bounding box center [122, 94] width 59 height 14
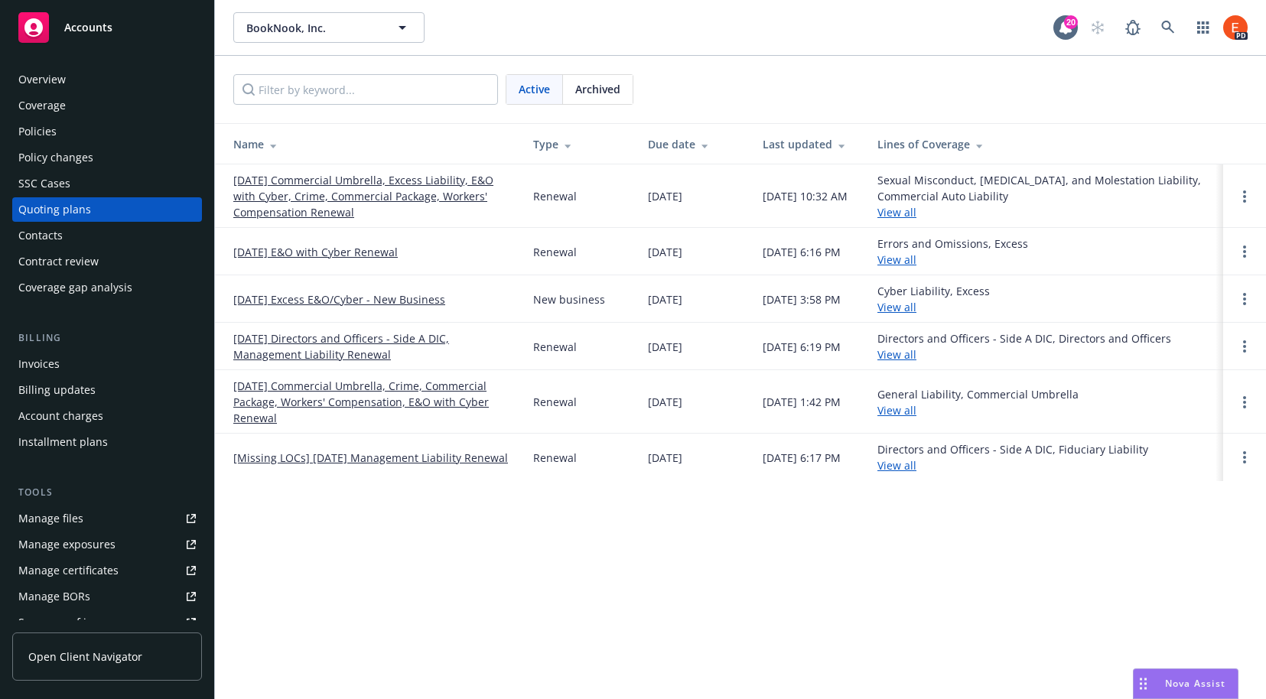
click at [316, 389] on link "[DATE] Commercial Umbrella, Crime, Commercial Package, Workers' Compensation, E…" at bounding box center [370, 402] width 275 height 48
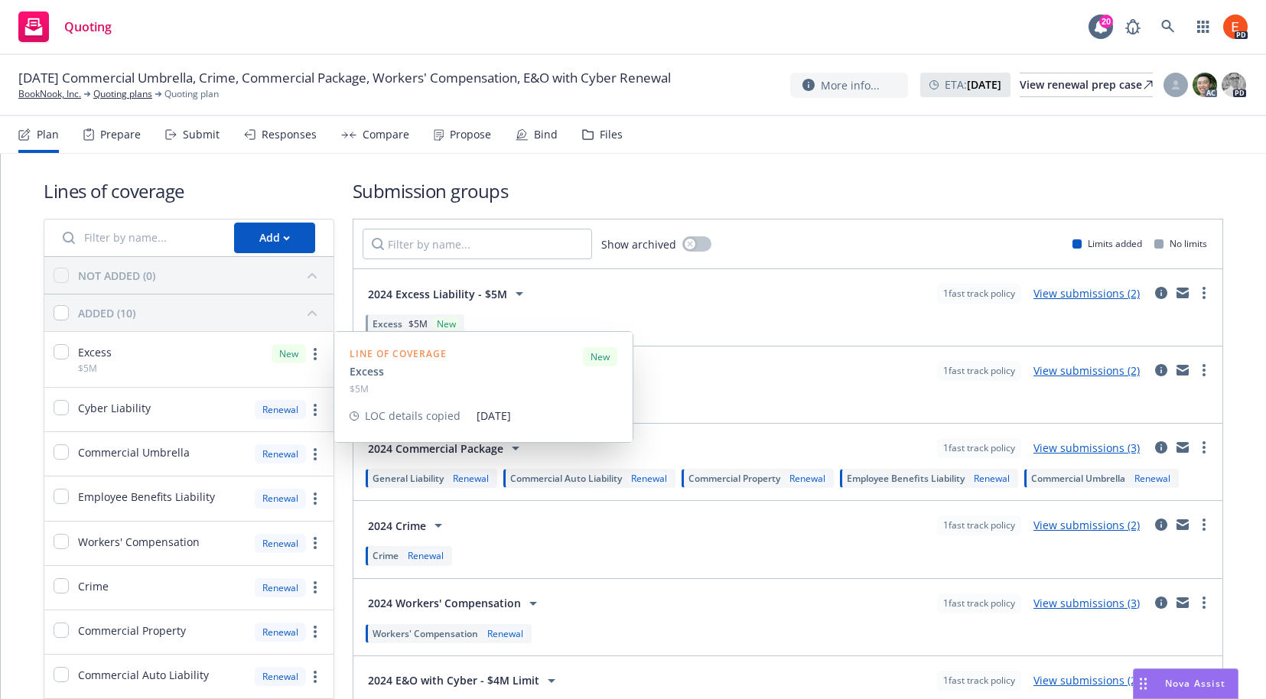
click at [155, 356] on div "Excess $5M New" at bounding box center [188, 359] width 289 height 55
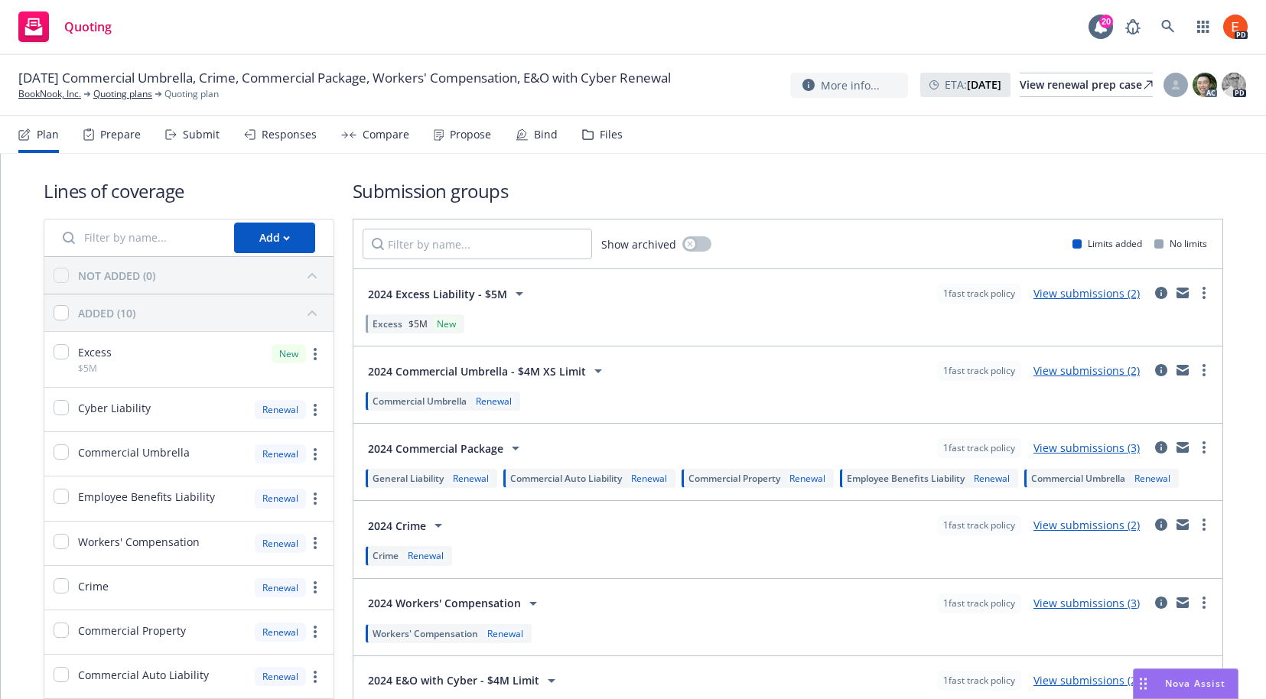
click at [1077, 297] on link "View submissions (2)" at bounding box center [1086, 293] width 106 height 15
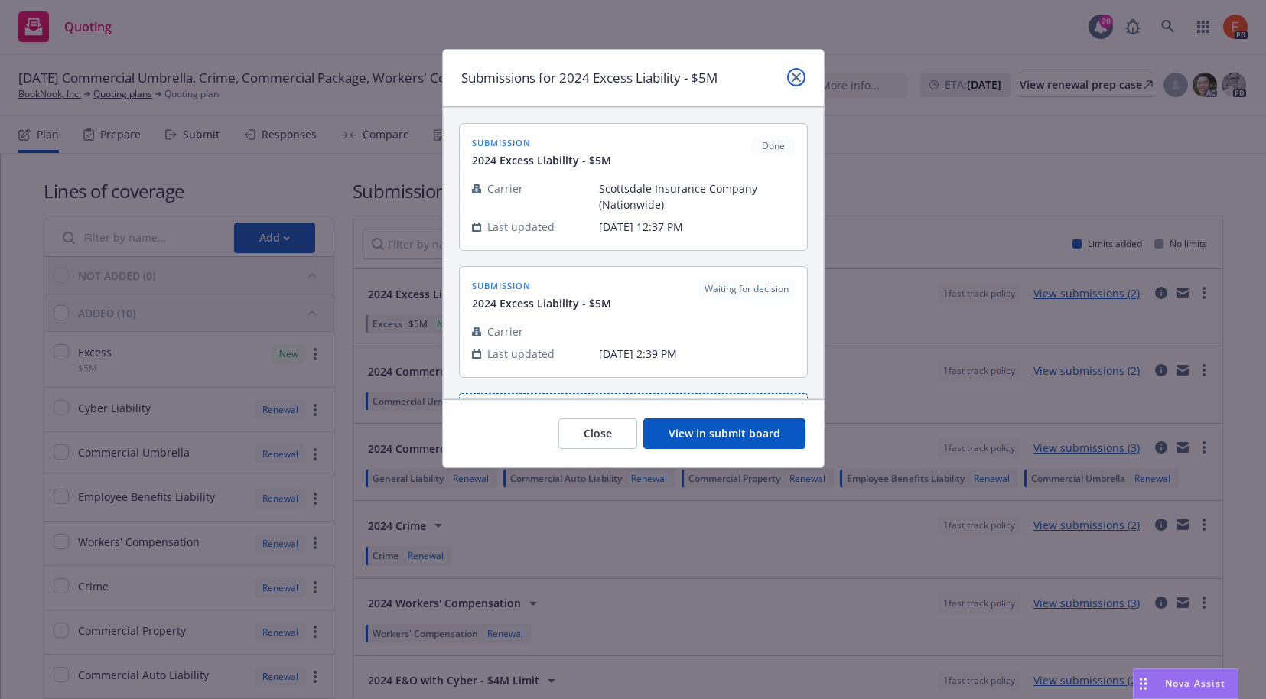
click at [800, 75] on icon "close" at bounding box center [796, 77] width 9 height 9
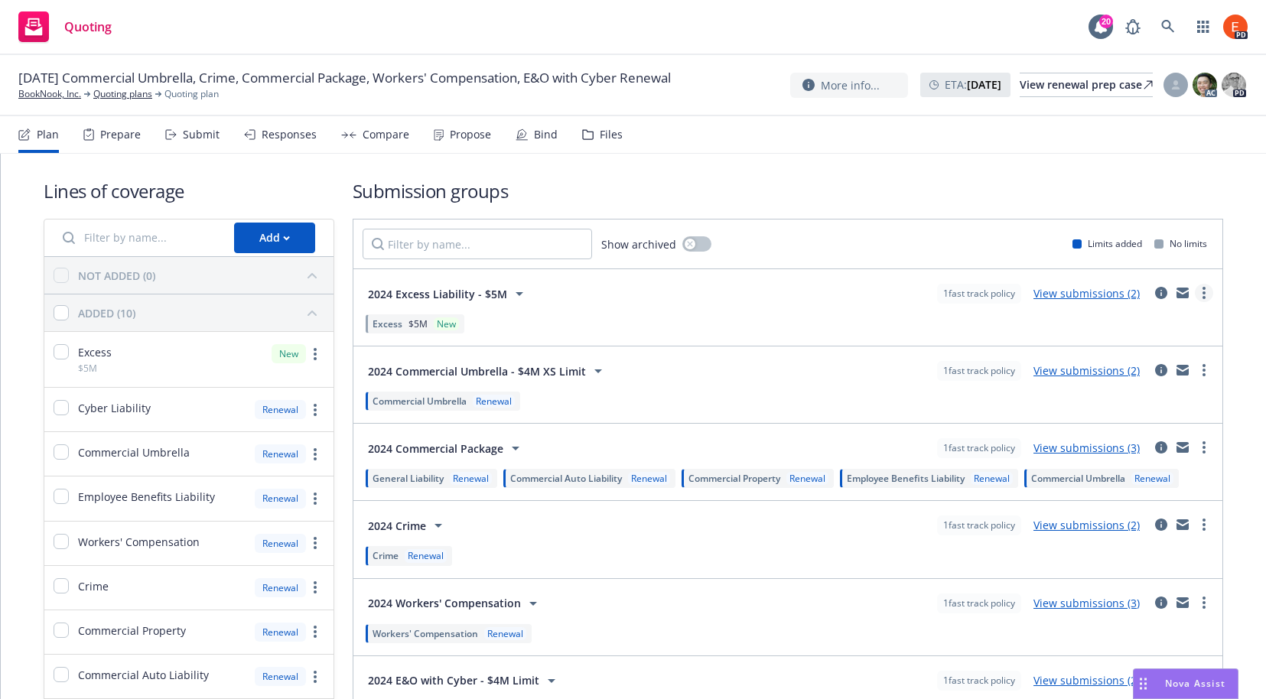
click at [1202, 291] on icon "more" at bounding box center [1203, 293] width 3 height 12
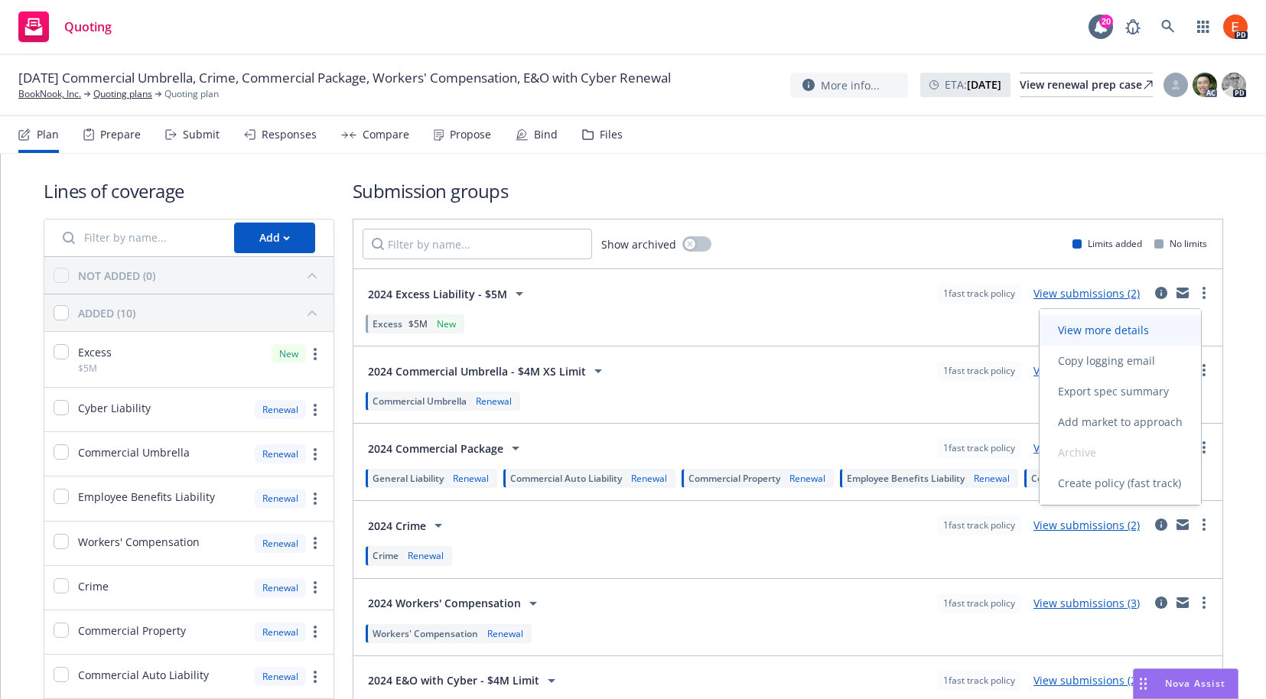
click at [1117, 327] on span "View more details" at bounding box center [1103, 330] width 128 height 15
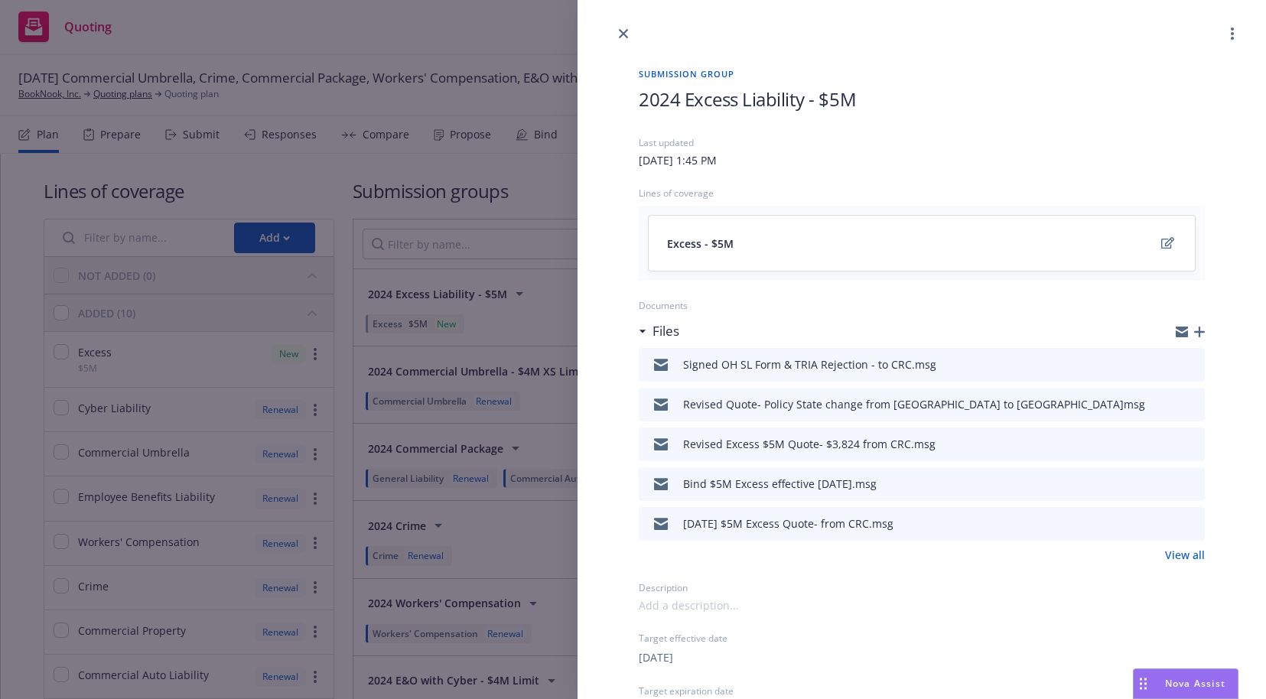
click at [1185, 483] on icon "preview file" at bounding box center [1190, 483] width 14 height 11
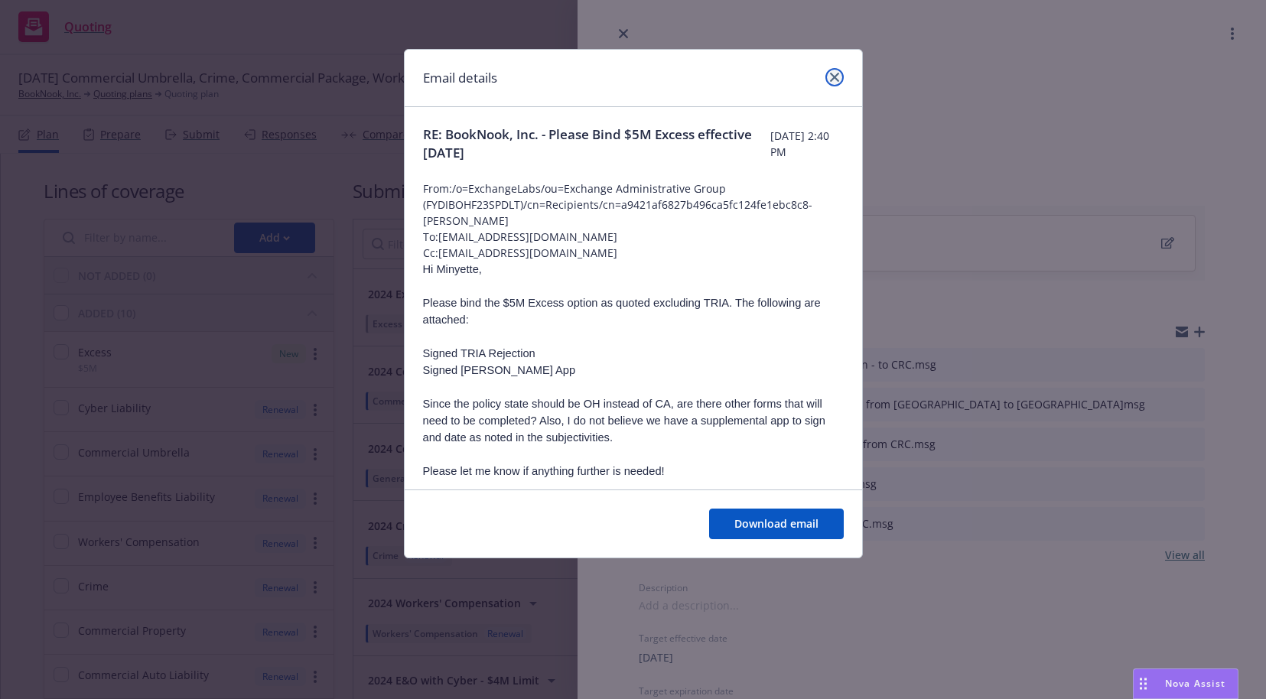
click at [833, 74] on icon "close" at bounding box center [834, 77] width 9 height 9
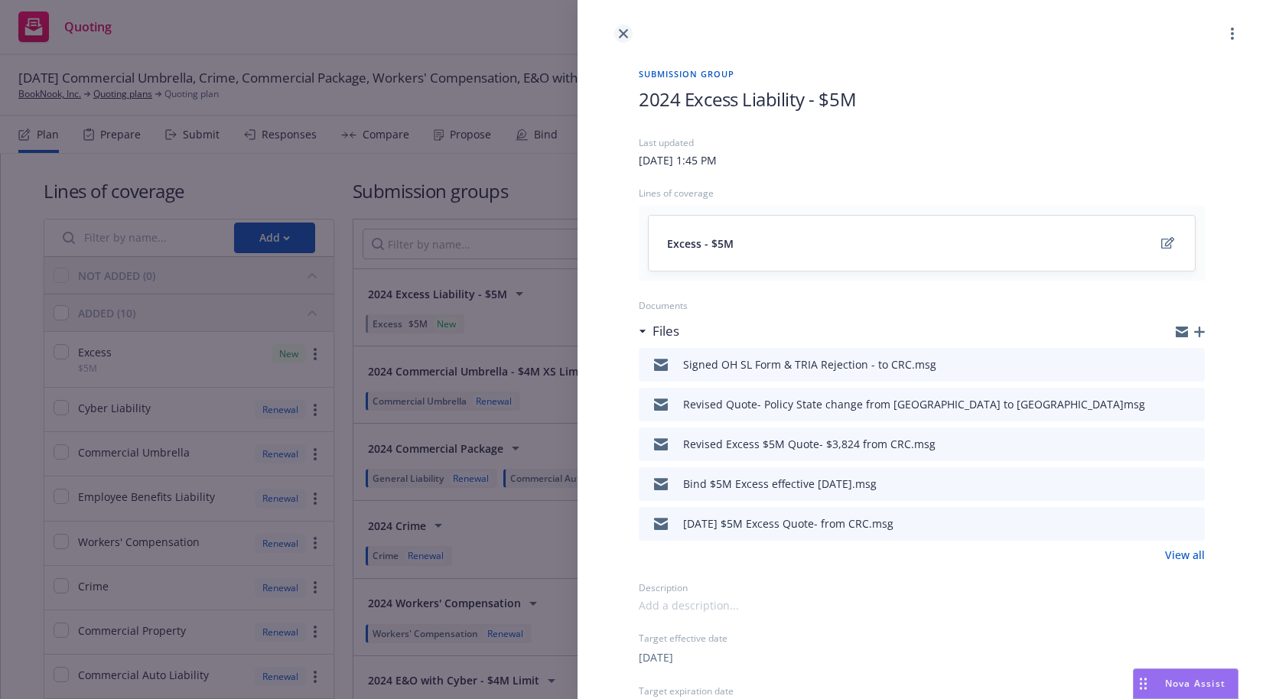
click at [632, 34] on link "close" at bounding box center [623, 33] width 18 height 18
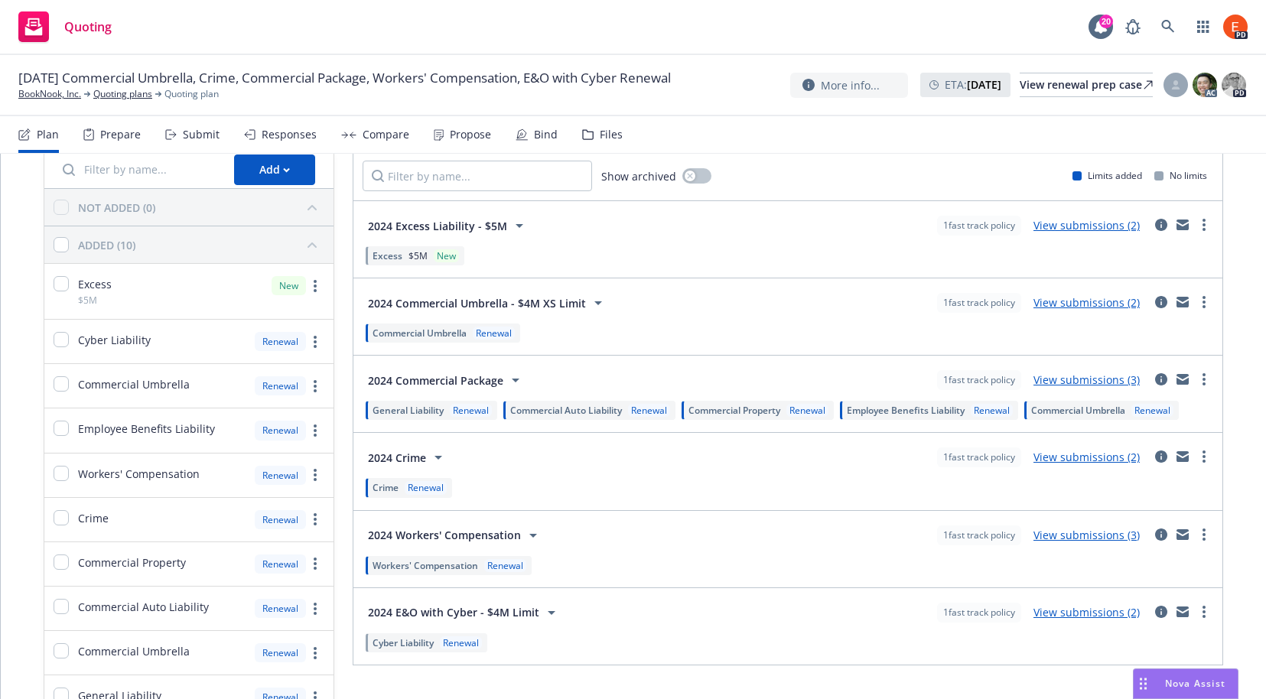
scroll to position [86, 0]
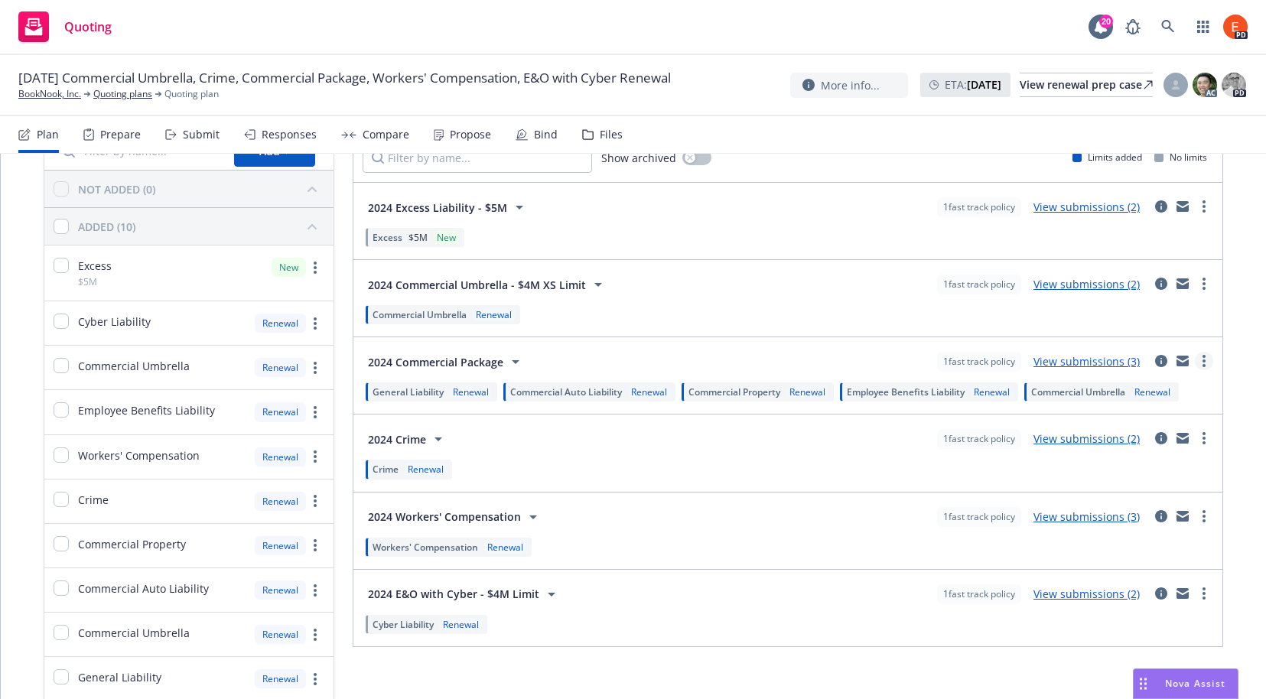
click at [1202, 359] on circle "more" at bounding box center [1203, 360] width 3 height 3
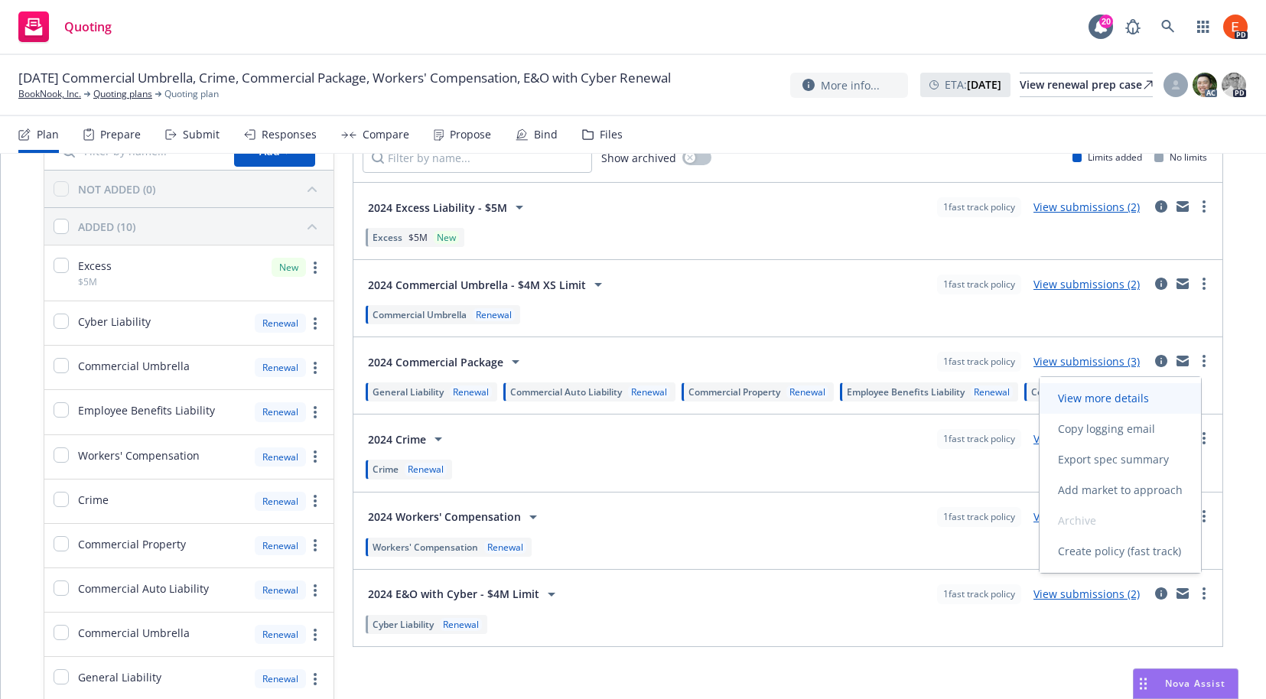
click at [1132, 398] on span "View more details" at bounding box center [1103, 398] width 128 height 15
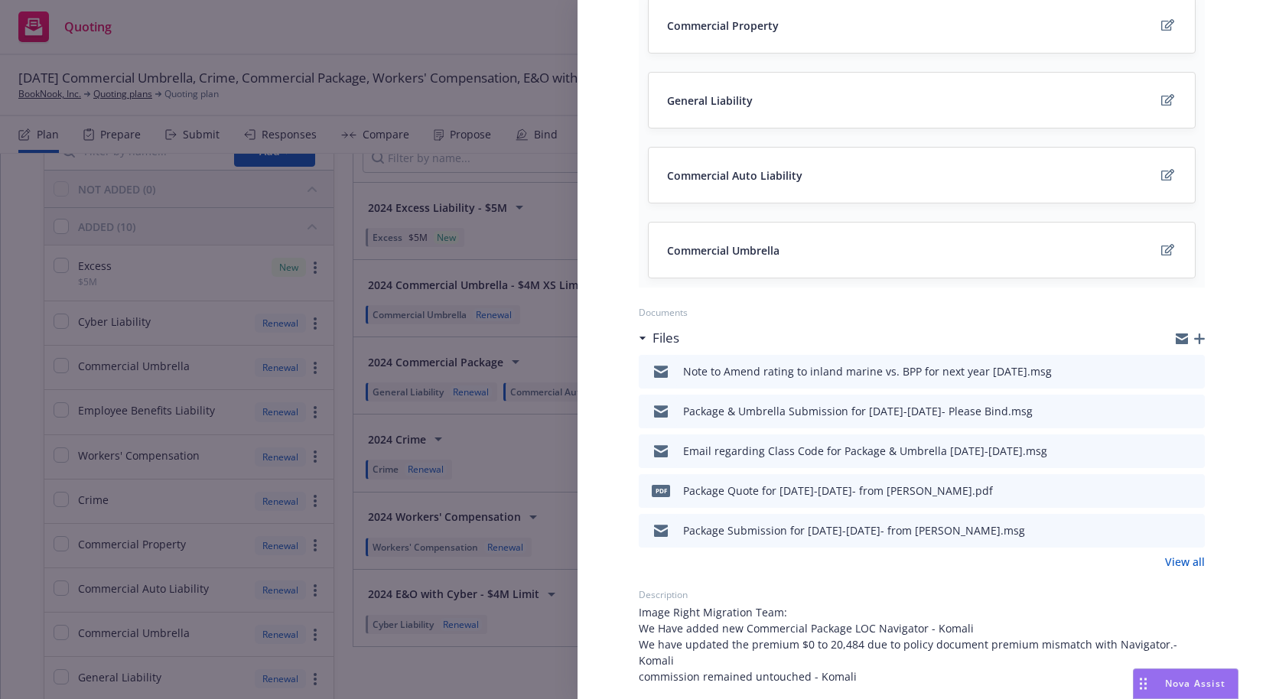
scroll to position [301, 0]
click at [1183, 527] on icon "preview file" at bounding box center [1190, 529] width 14 height 11
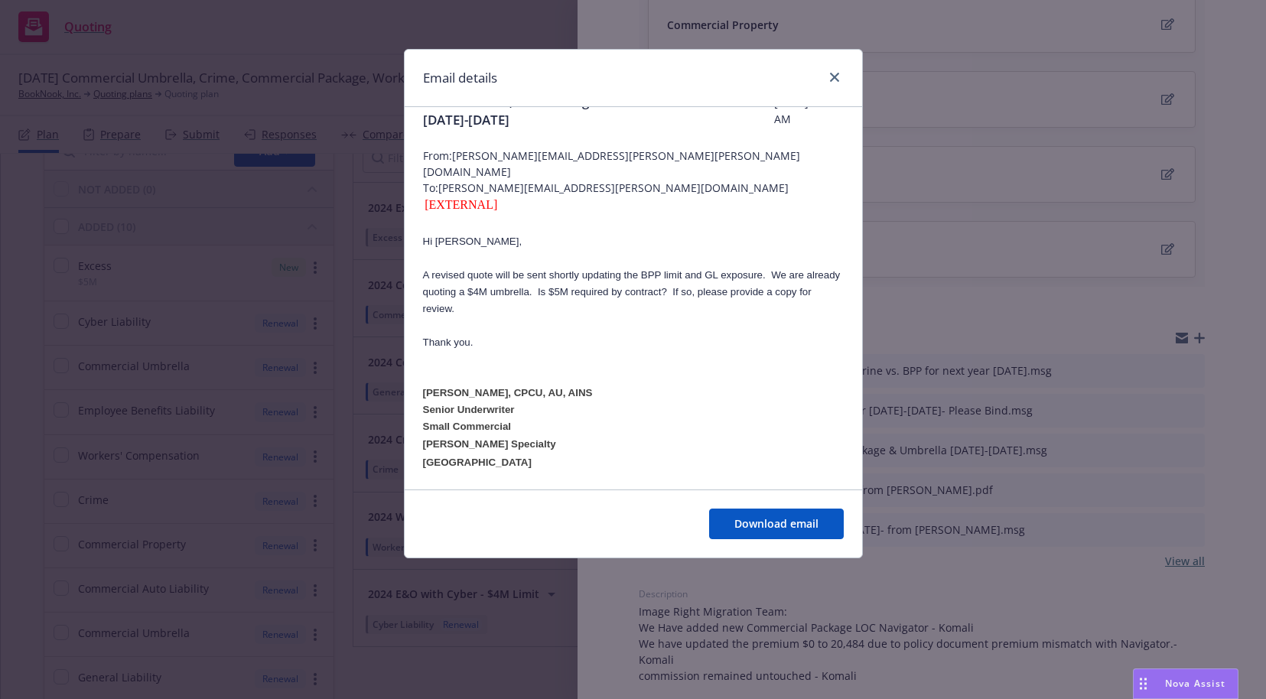
scroll to position [36, 0]
click at [542, 157] on span "From: michael.andrion@markel.com" at bounding box center [633, 161] width 421 height 32
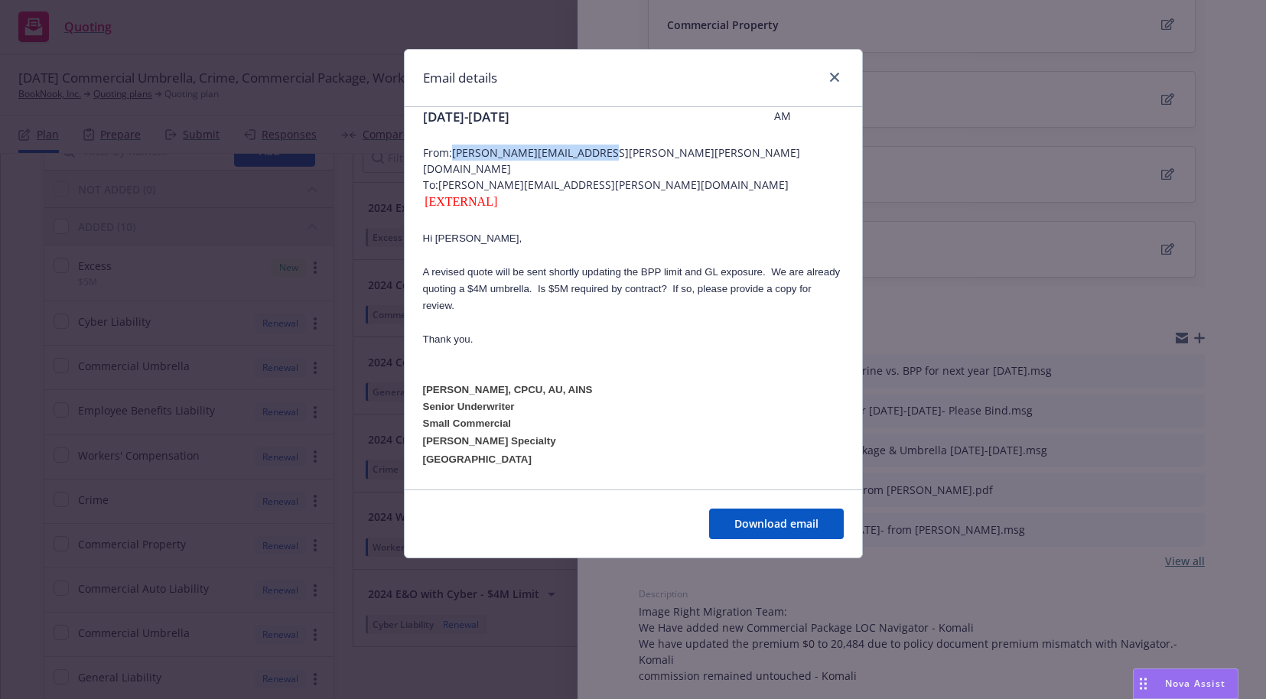
drag, startPoint x: 603, startPoint y: 154, endPoint x: 457, endPoint y: 158, distance: 146.1
click at [457, 158] on span "From: michael.andrion@markel.com" at bounding box center [633, 161] width 421 height 32
copy span "michael.andrion@markel.com"
click at [834, 77] on icon "close" at bounding box center [834, 77] width 9 height 9
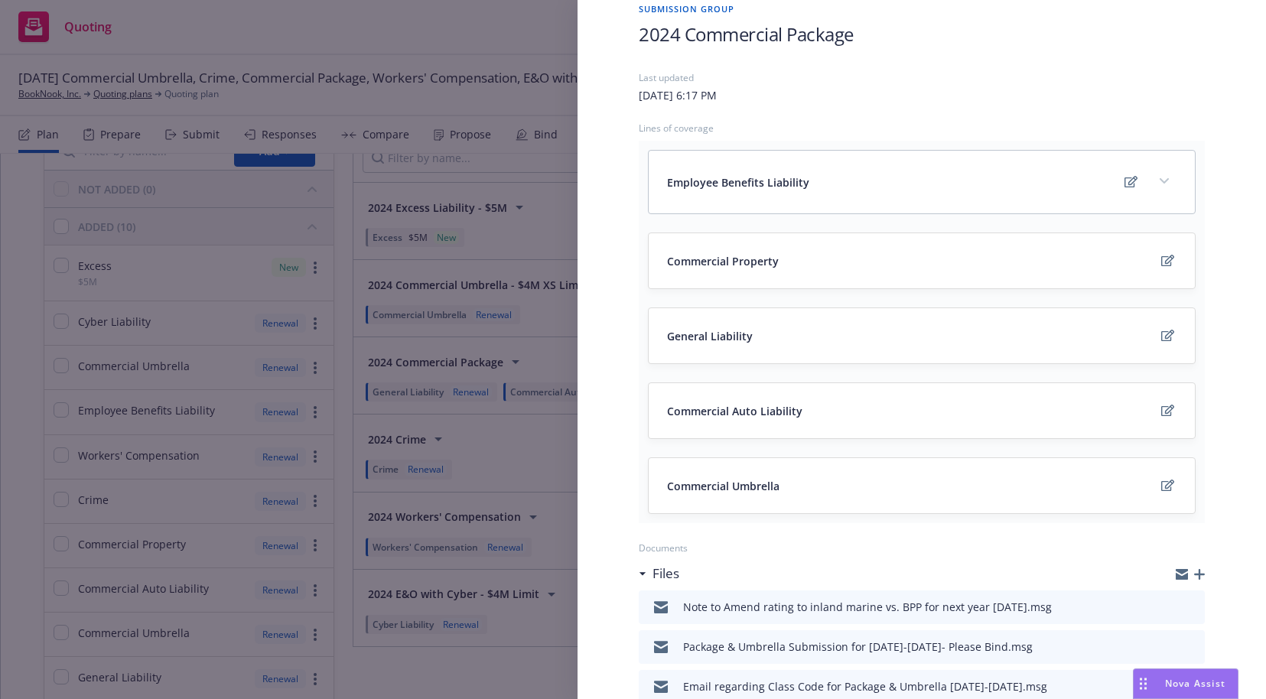
scroll to position [0, 0]
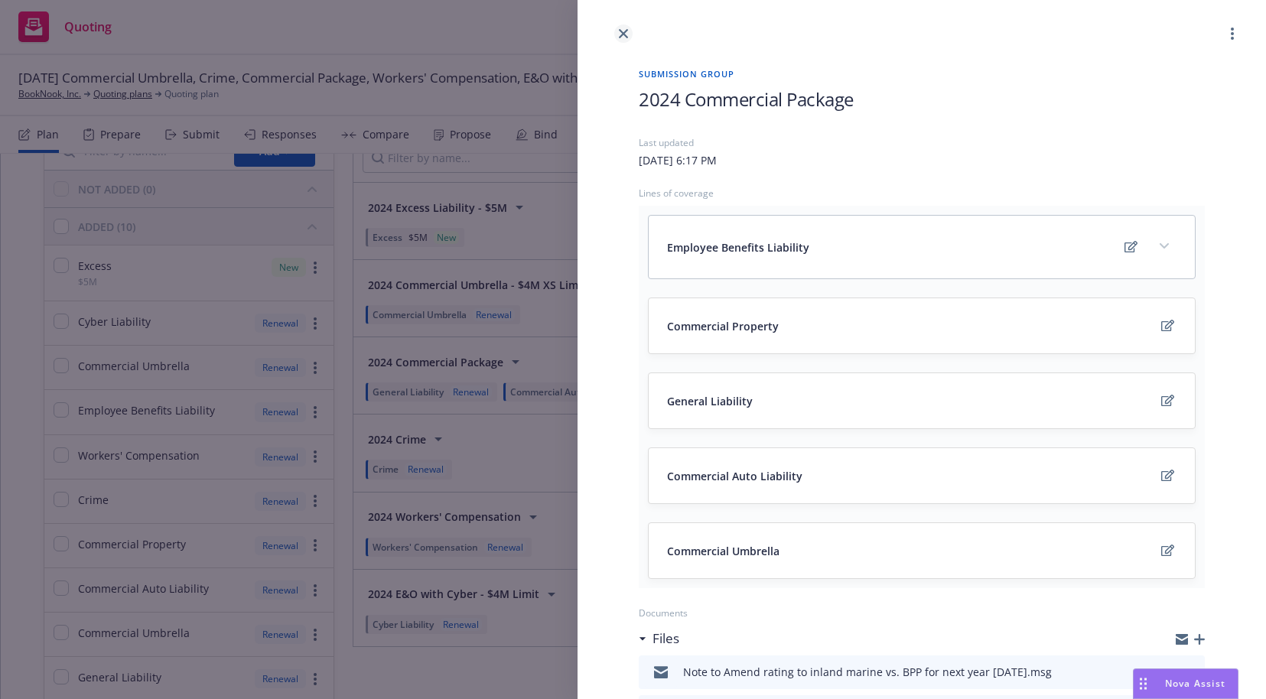
click at [631, 30] on link "close" at bounding box center [623, 33] width 18 height 18
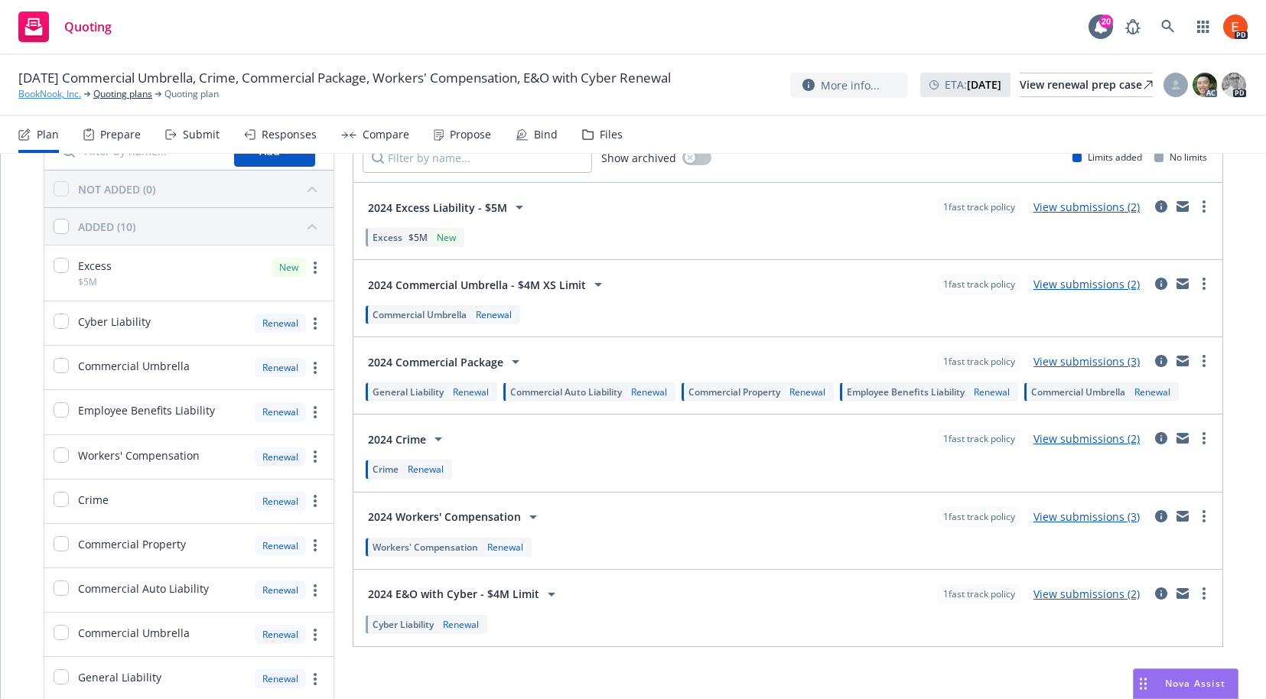
click at [48, 101] on link "BookNook, Inc." at bounding box center [49, 94] width 63 height 14
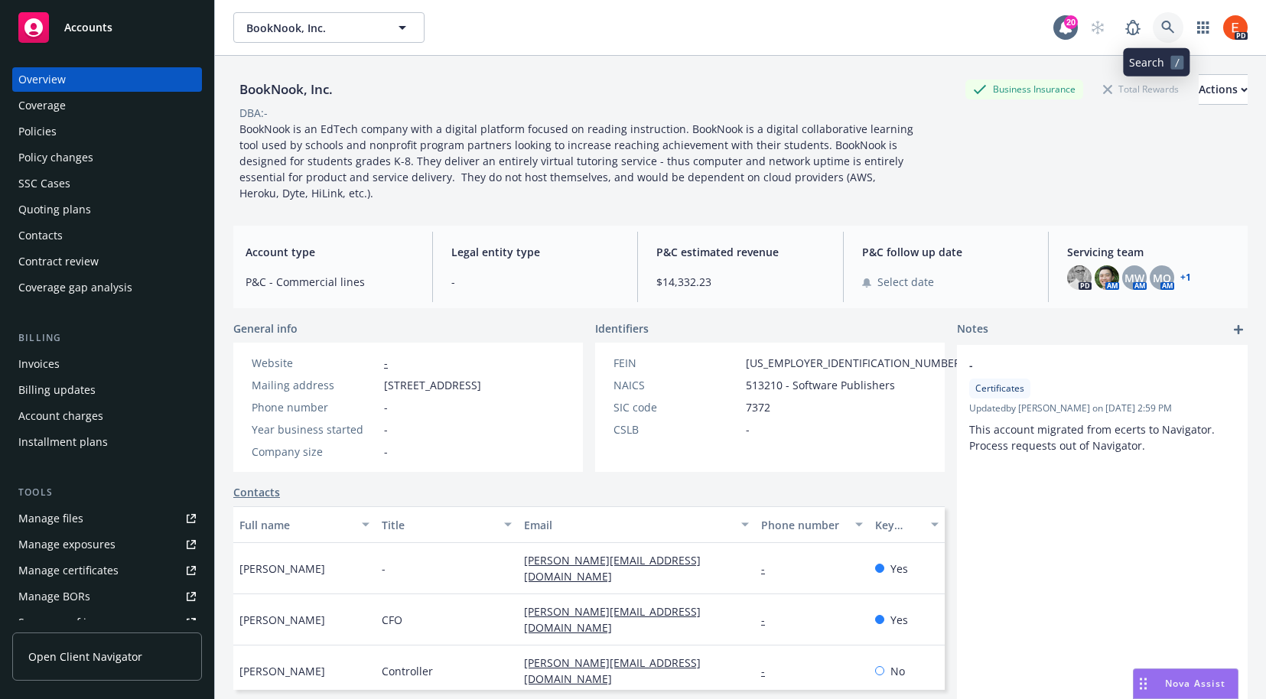
click at [1153, 19] on link at bounding box center [1168, 27] width 31 height 31
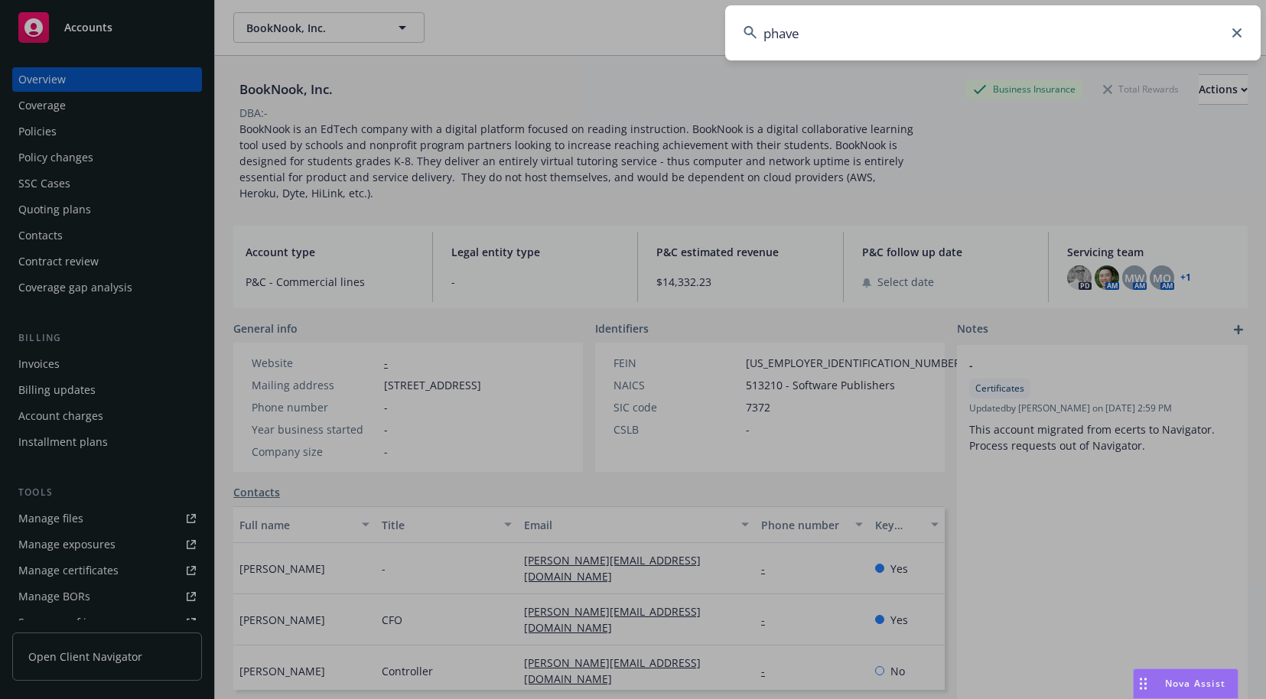
type input "phave"
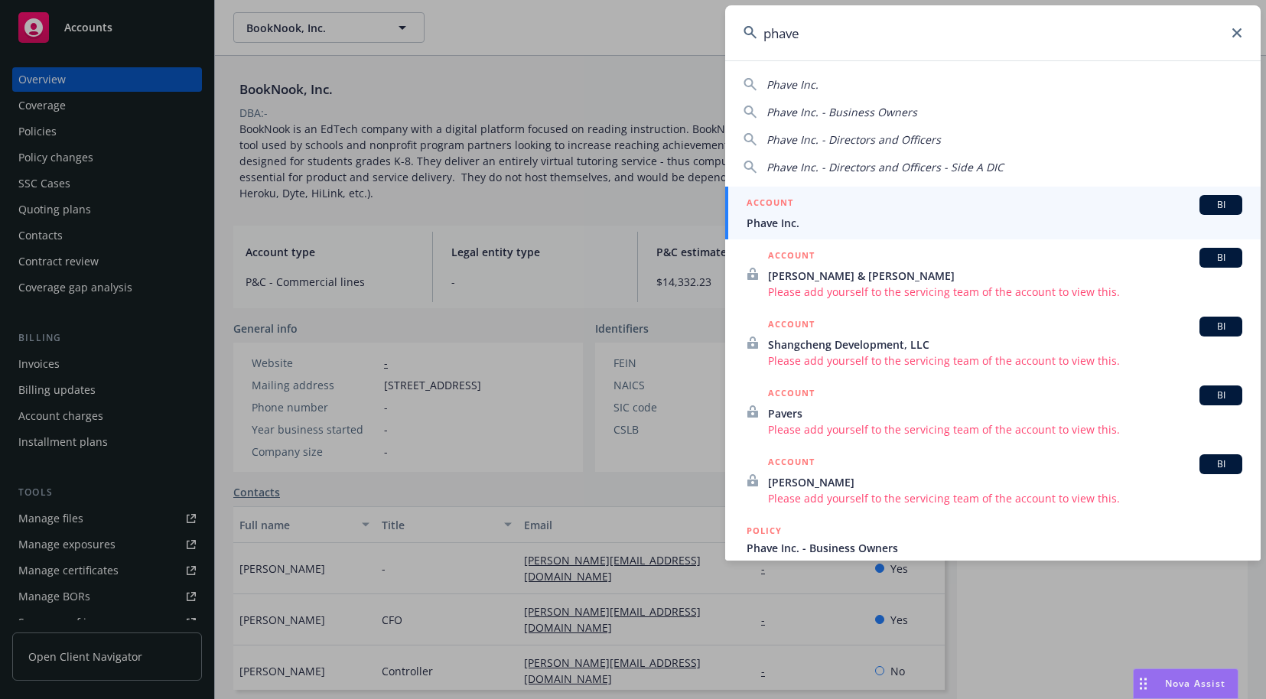
click at [807, 219] on span "Phave Inc." at bounding box center [994, 223] width 496 height 16
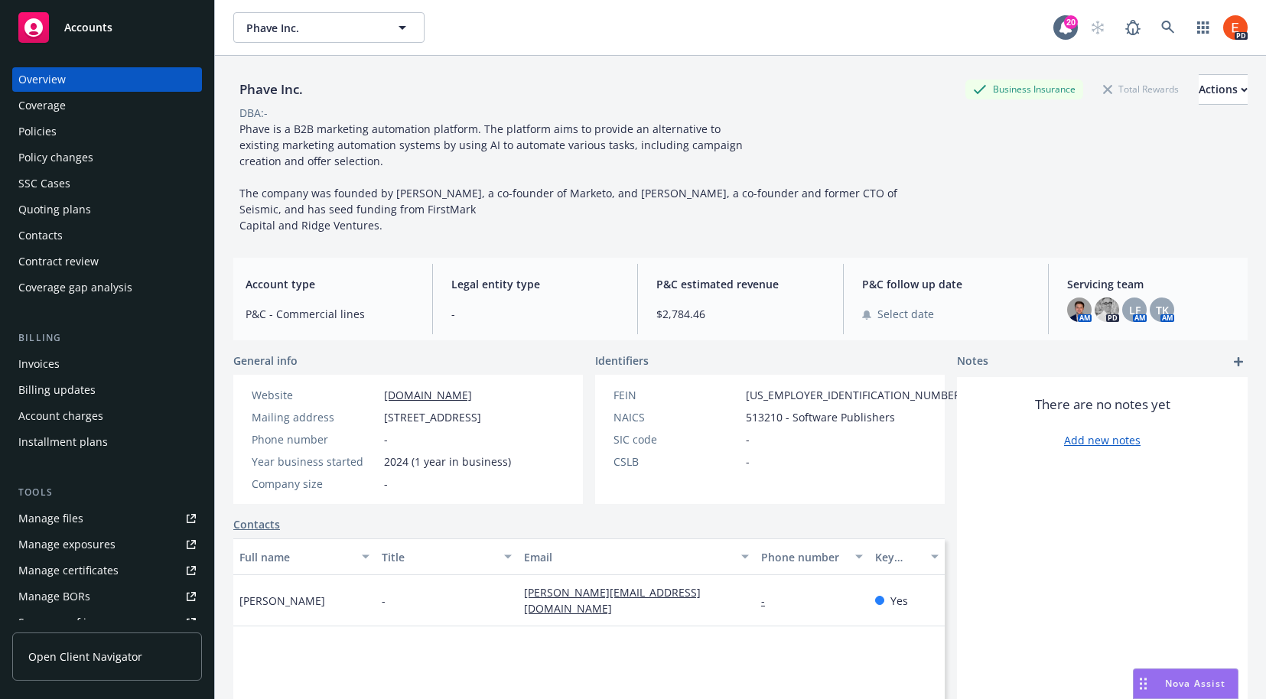
click at [50, 128] on div "Policies" at bounding box center [37, 131] width 38 height 24
